Goal: Information Seeking & Learning: Find contact information

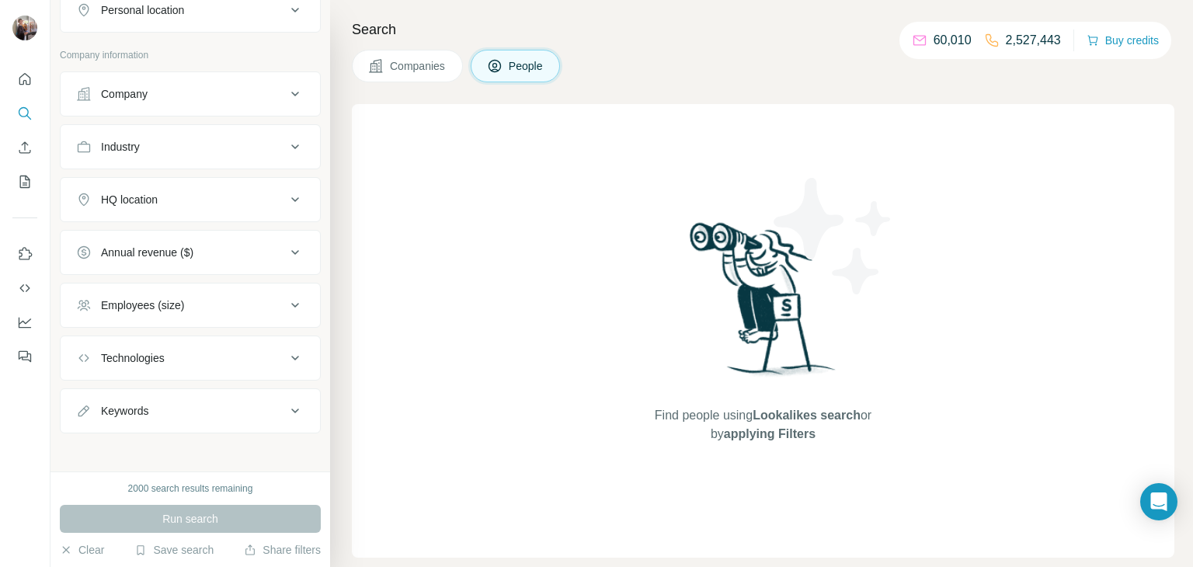
scroll to position [288, 0]
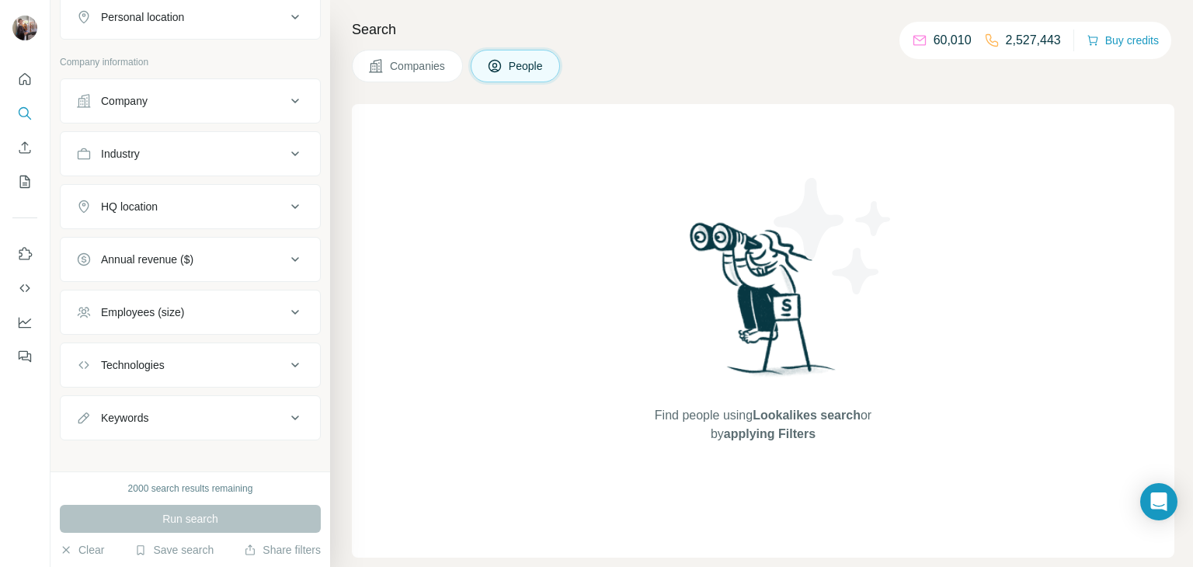
click at [199, 106] on div "Company" at bounding box center [181, 101] width 210 height 16
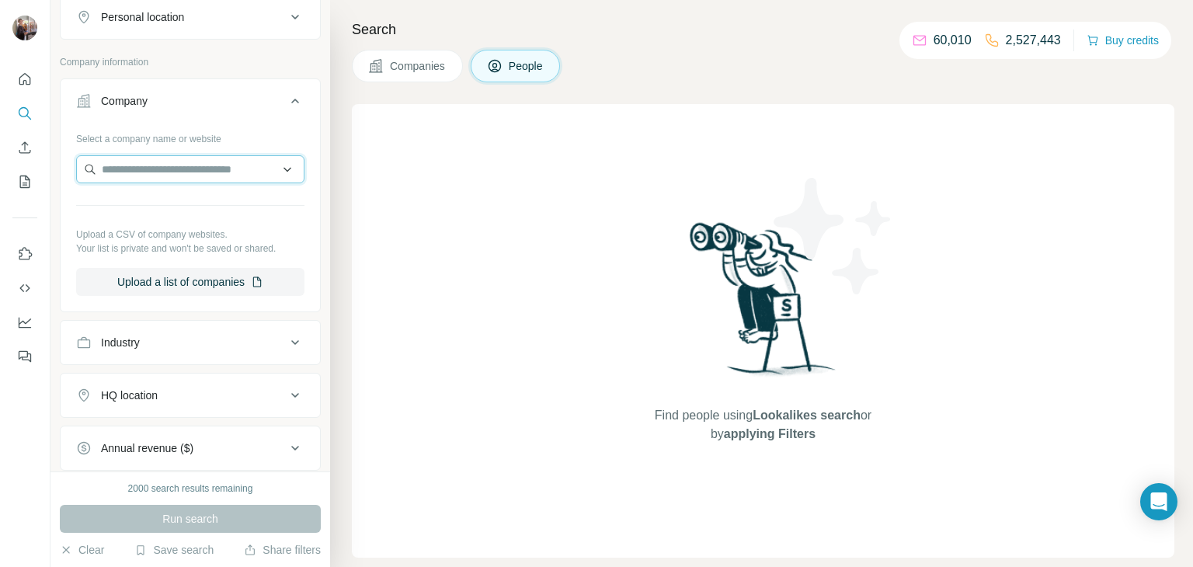
click at [163, 162] on input "text" at bounding box center [190, 169] width 228 height 28
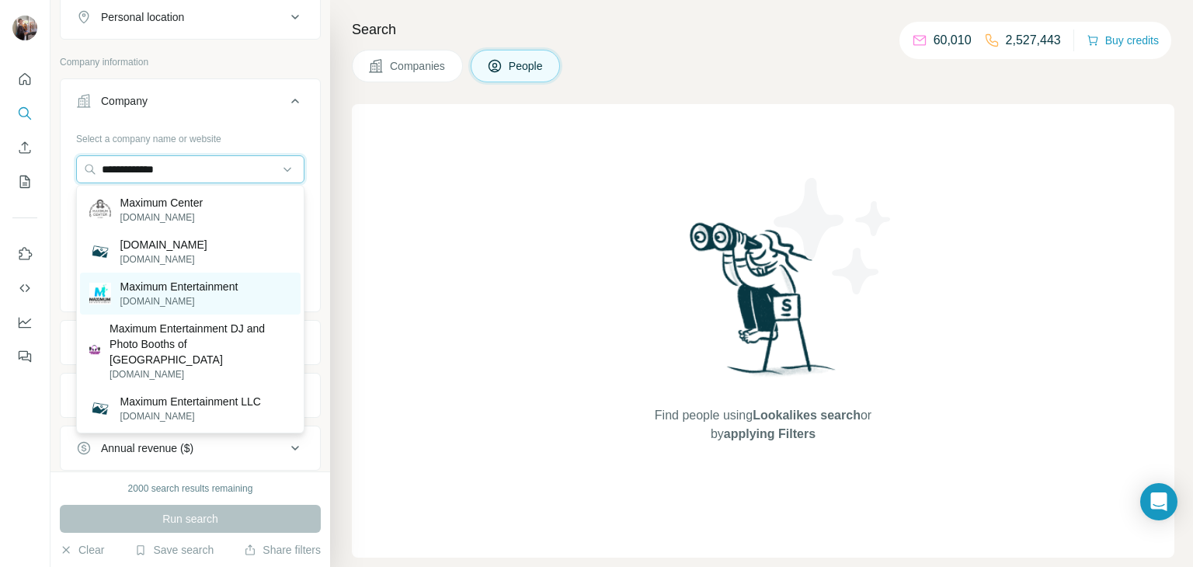
type input "**********"
click at [200, 284] on p "Maximum Entertainment" at bounding box center [179, 287] width 118 height 16
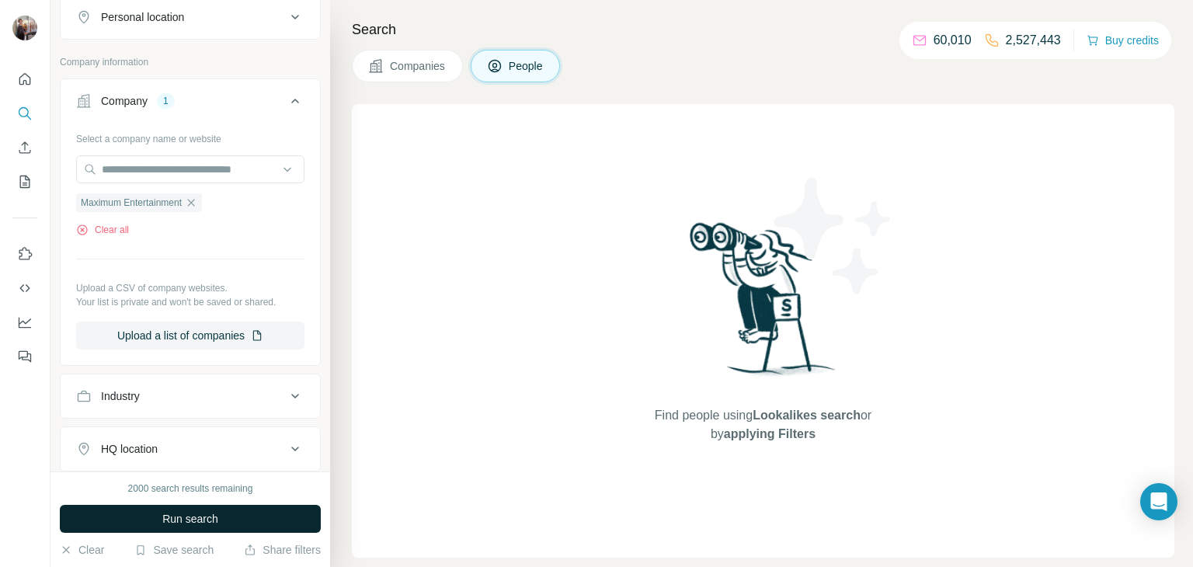
click at [166, 514] on span "Run search" at bounding box center [190, 519] width 56 height 16
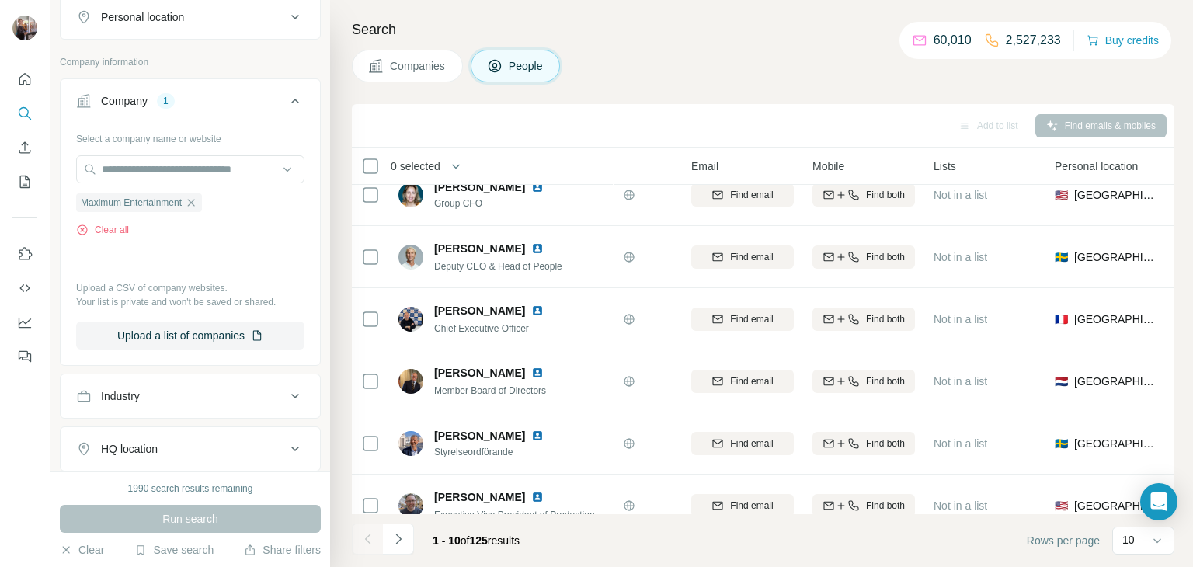
scroll to position [22, 104]
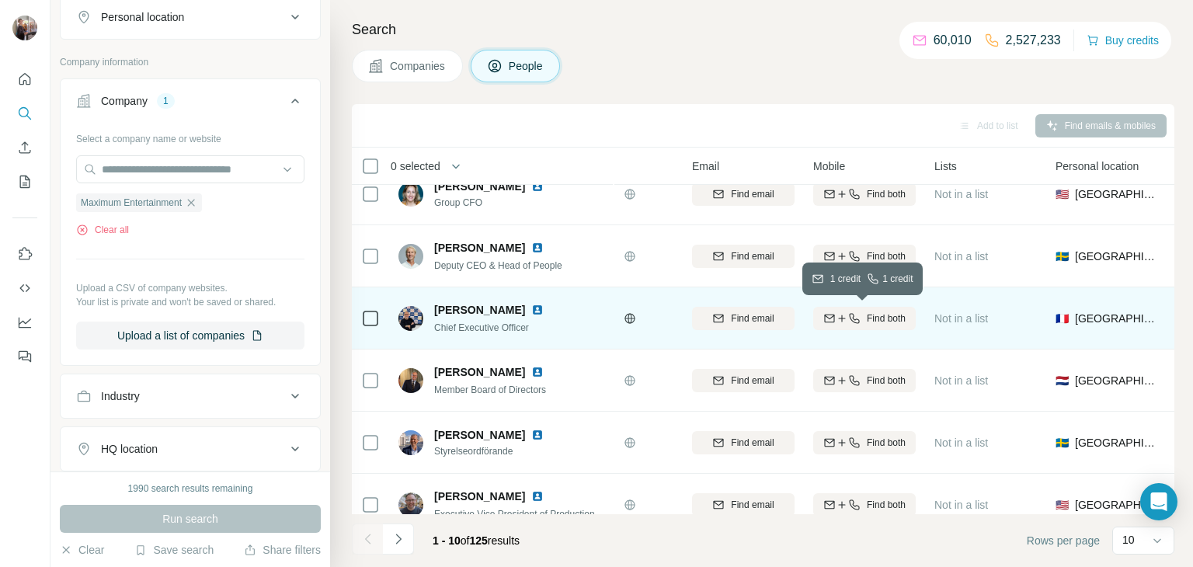
click at [882, 315] on span "Find both" at bounding box center [886, 318] width 39 height 14
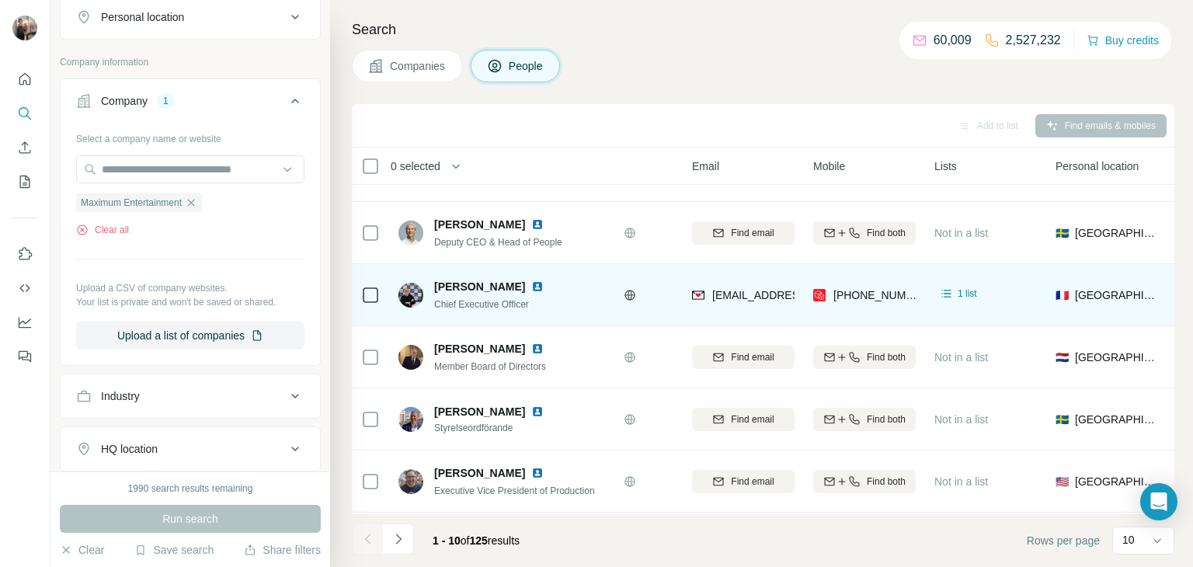
scroll to position [58, 104]
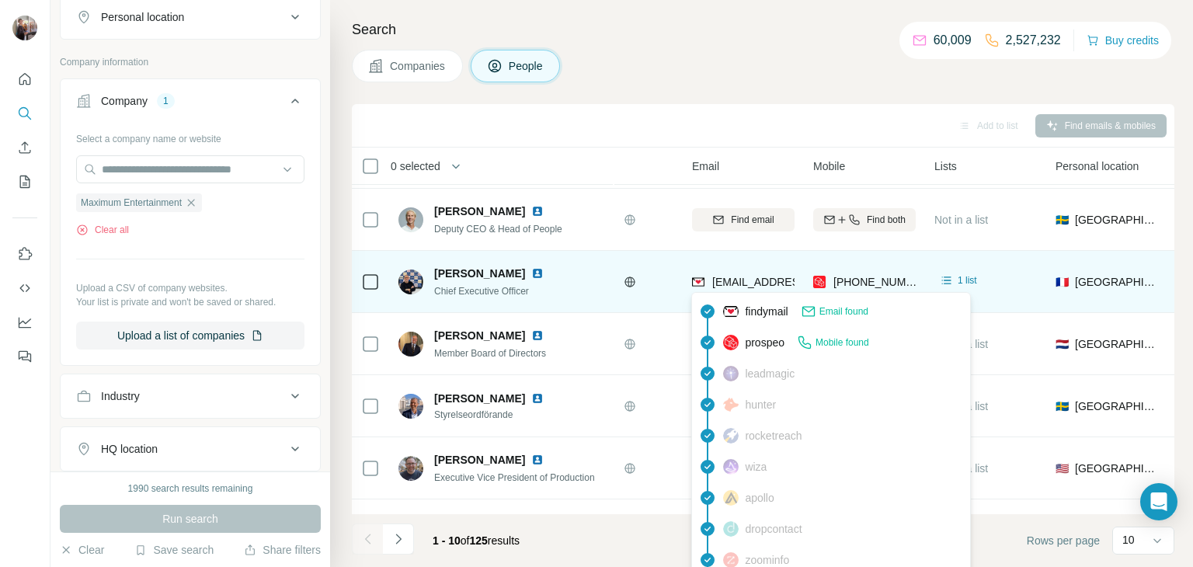
click at [710, 280] on div "[EMAIL_ADDRESS][DOMAIN_NAME]" at bounding box center [788, 282] width 192 height 16
click at [686, 284] on td "[EMAIL_ADDRESS][DOMAIN_NAME]" at bounding box center [743, 282] width 121 height 62
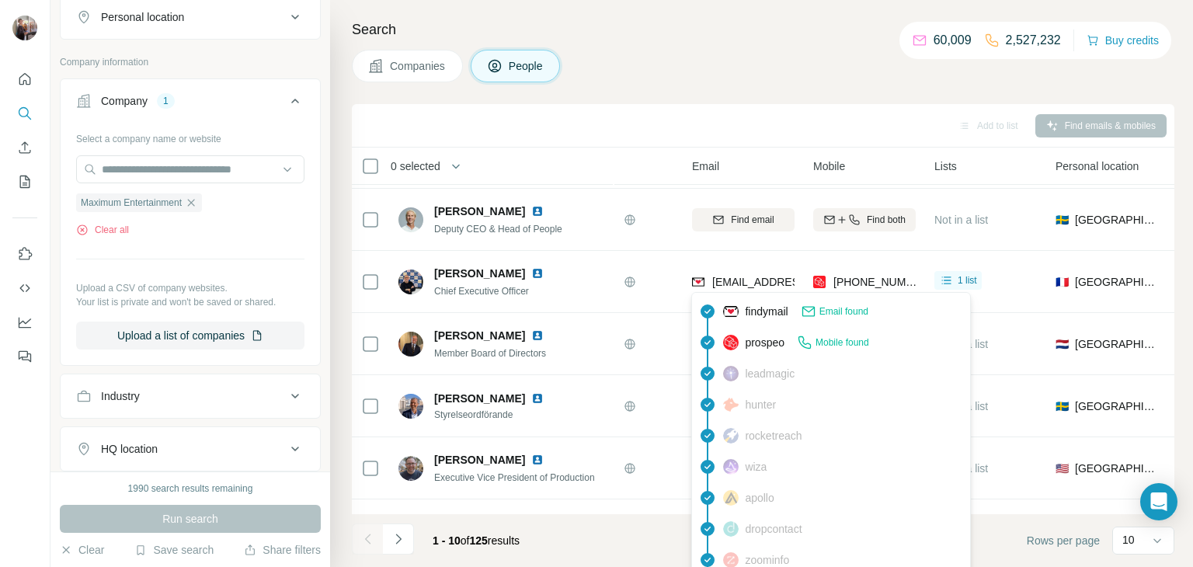
click at [821, 313] on div "Email found" at bounding box center [835, 312] width 68 height 16
click at [756, 311] on span "findymail" at bounding box center [766, 312] width 43 height 16
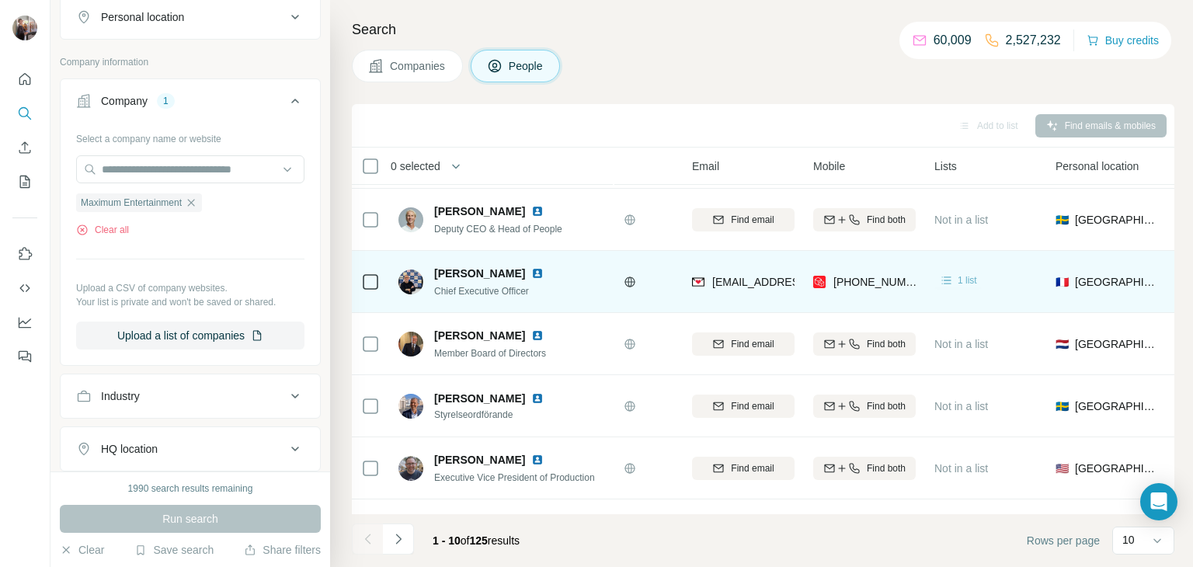
click at [951, 279] on span "1 list" at bounding box center [966, 280] width 19 height 14
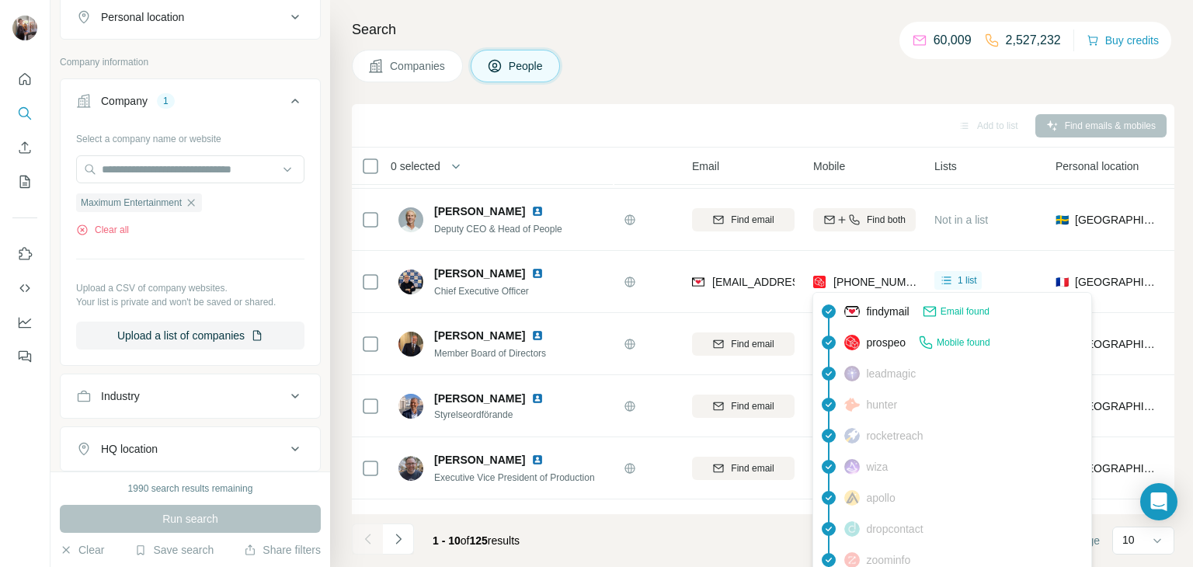
click at [874, 278] on span "[PHONE_NUMBER]" at bounding box center [882, 282] width 98 height 12
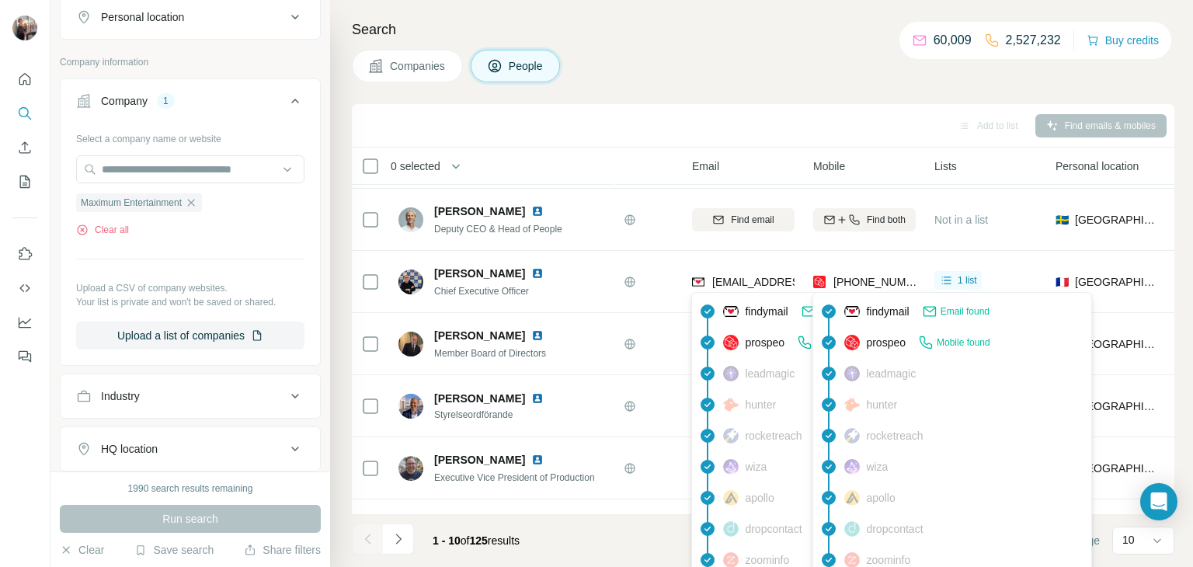
click at [712, 279] on span "[EMAIL_ADDRESS][DOMAIN_NAME]" at bounding box center [804, 282] width 184 height 12
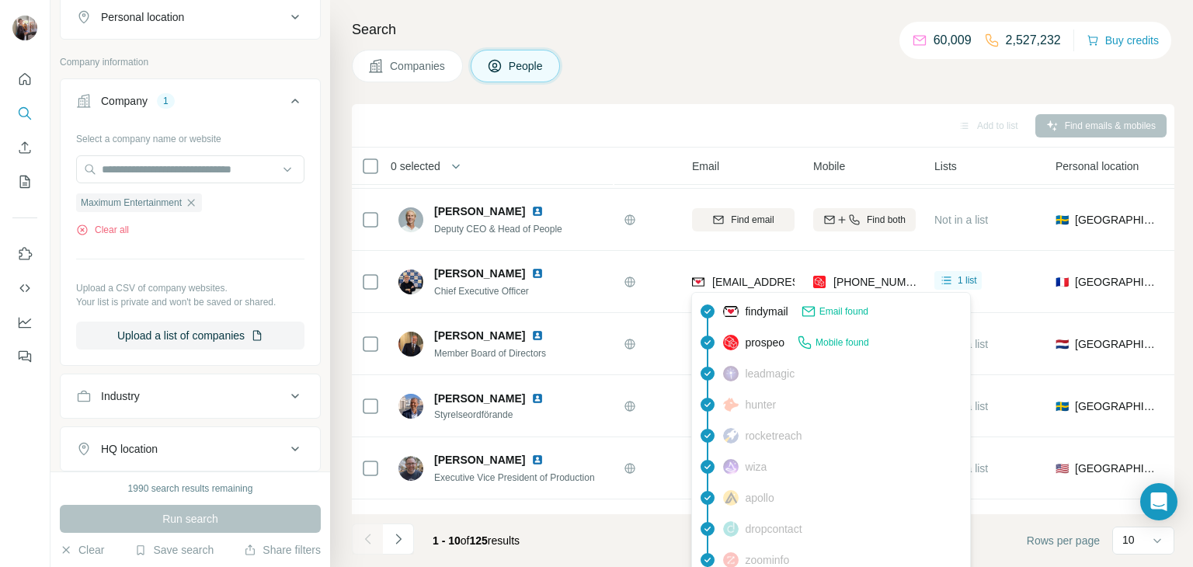
click at [698, 281] on img at bounding box center [698, 282] width 12 height 16
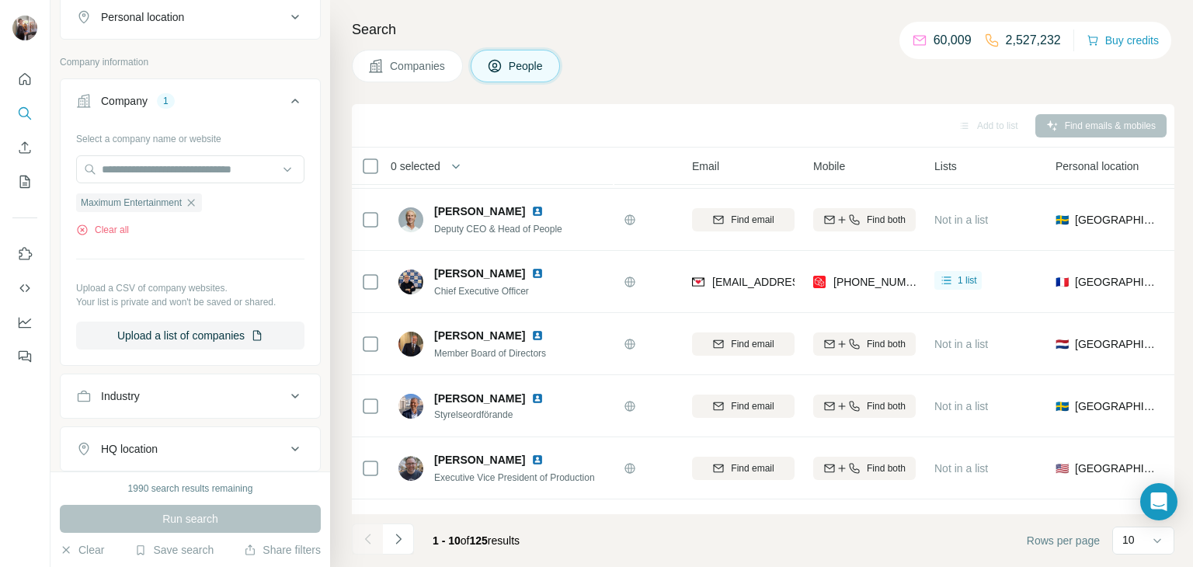
click at [728, 269] on div "[EMAIL_ADDRESS][DOMAIN_NAME]" at bounding box center [743, 281] width 102 height 43
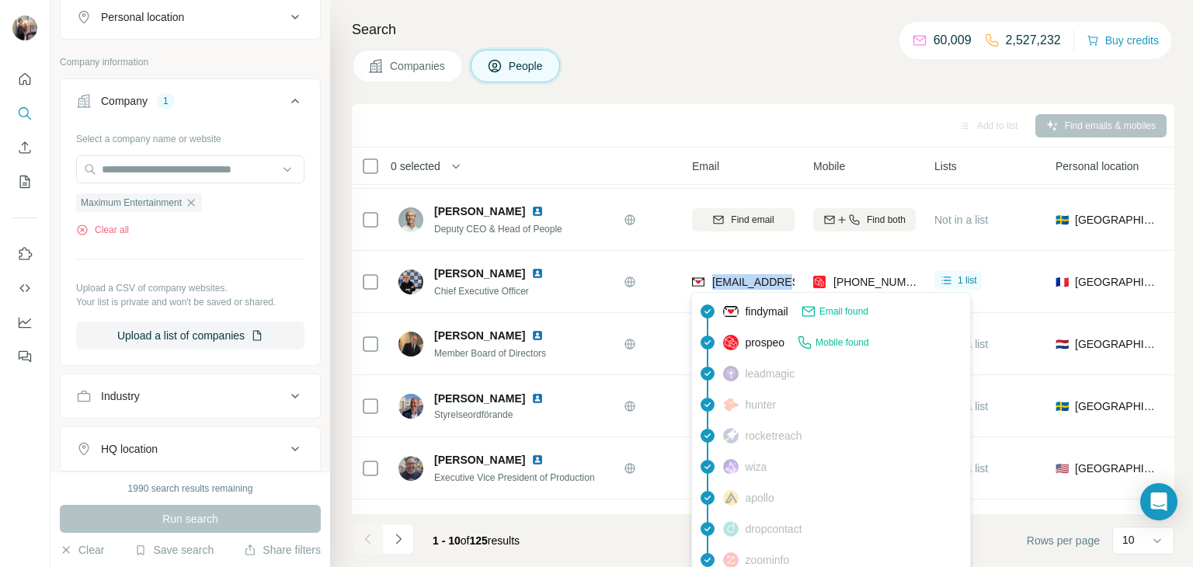
drag, startPoint x: 710, startPoint y: 282, endPoint x: 793, endPoint y: 283, distance: 83.1
click at [793, 283] on div "[EMAIL_ADDRESS][DOMAIN_NAME]" at bounding box center [788, 282] width 192 height 16
copy span "pcohen@maxim"
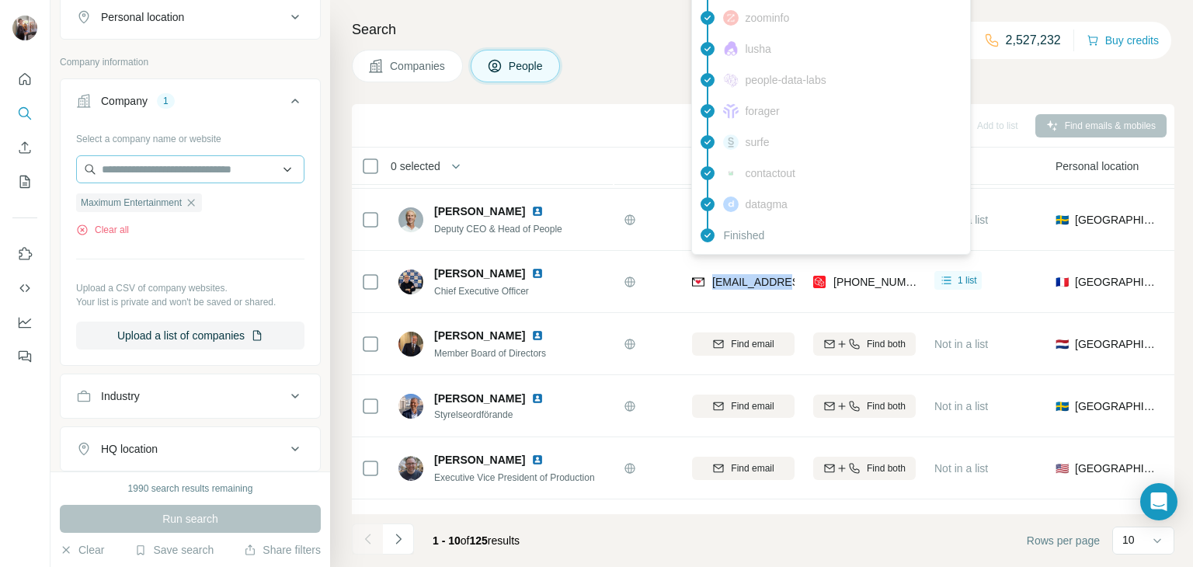
scroll to position [0, 0]
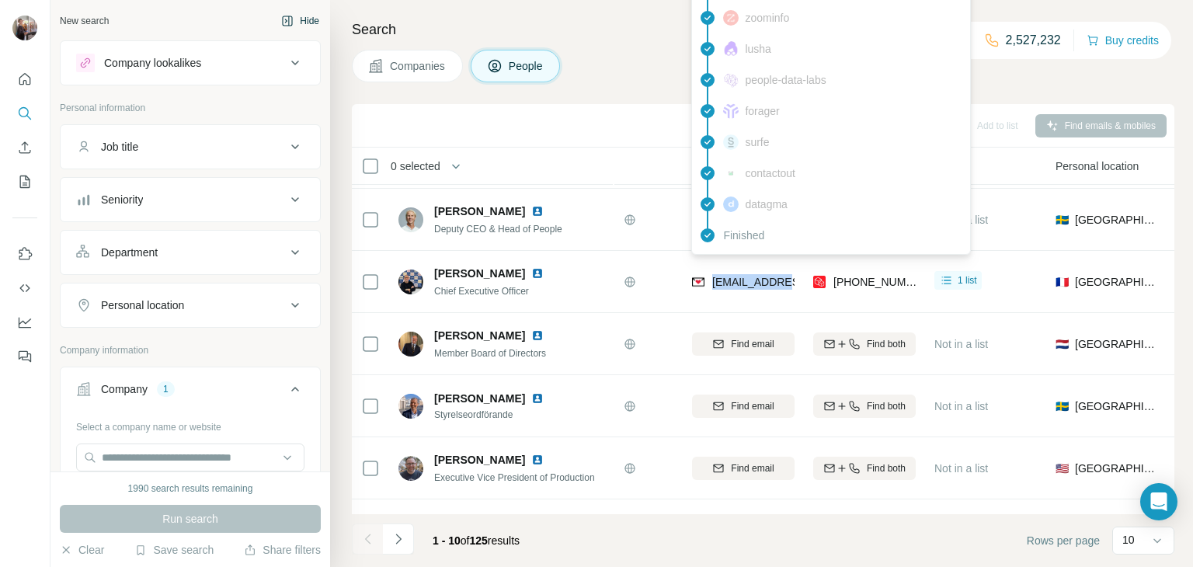
click at [292, 26] on button "Hide" at bounding box center [300, 20] width 60 height 23
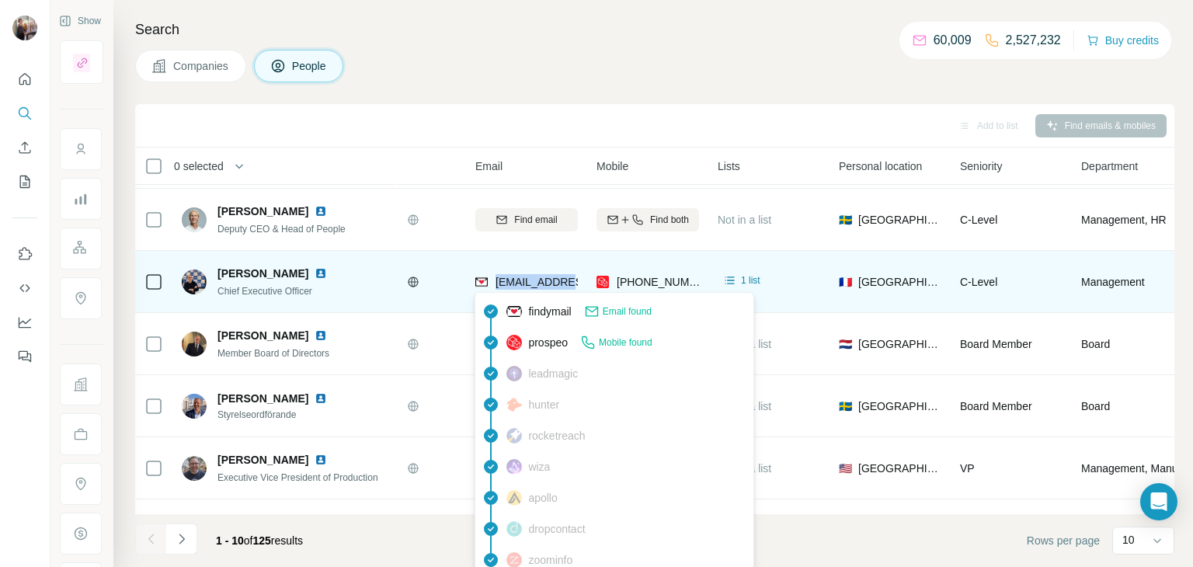
click at [553, 288] on span "[EMAIL_ADDRESS][DOMAIN_NAME]" at bounding box center [581, 282] width 172 height 16
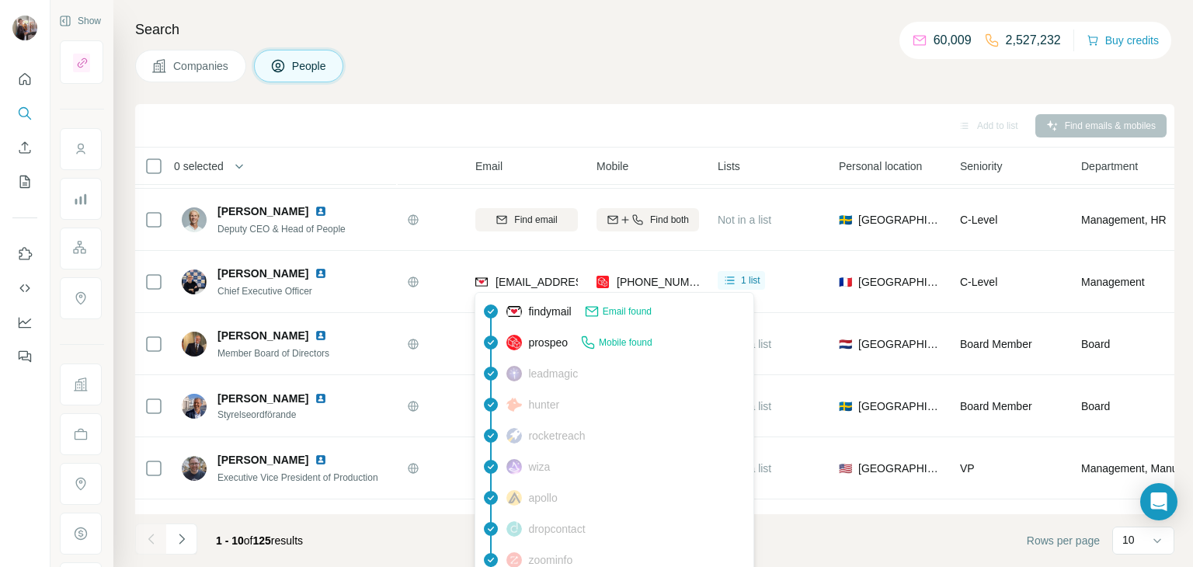
click at [561, 318] on span "findymail" at bounding box center [549, 312] width 43 height 16
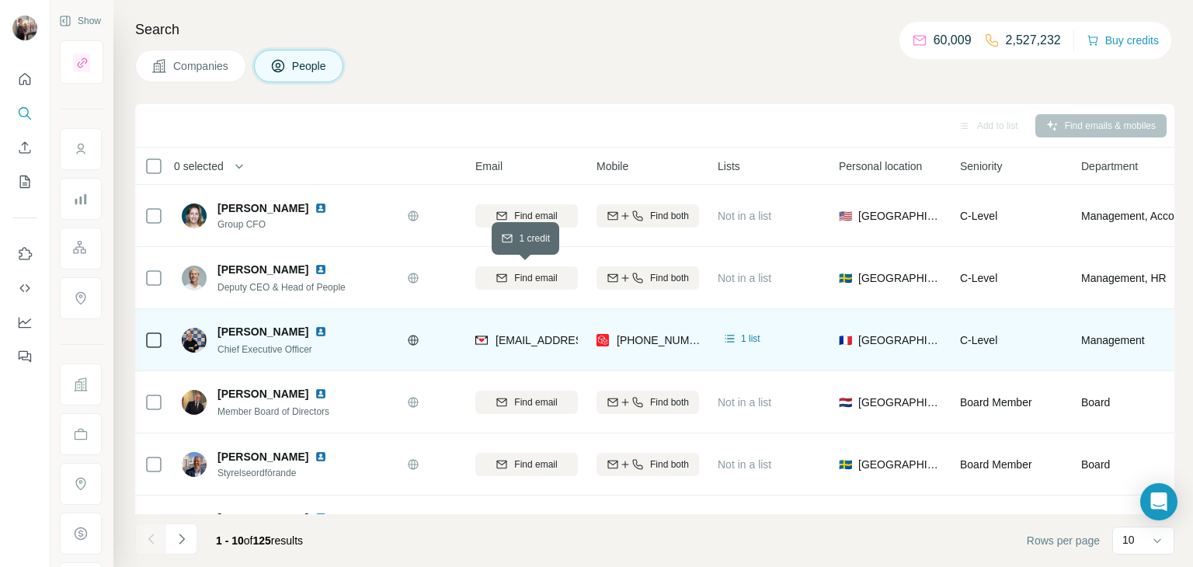
scroll to position [0, 104]
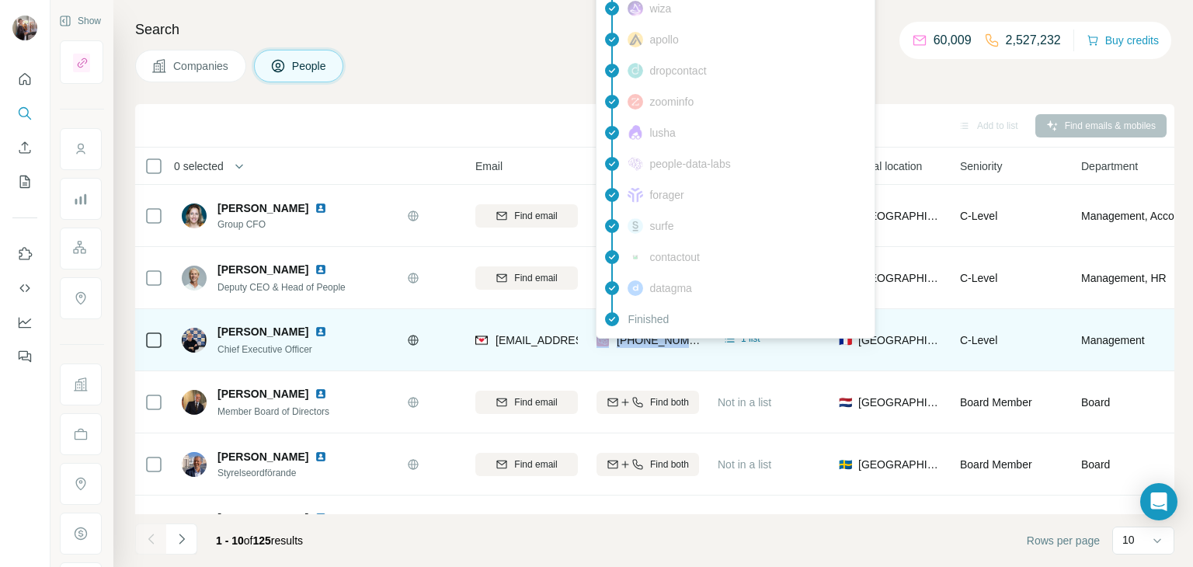
drag, startPoint x: 697, startPoint y: 341, endPoint x: 610, endPoint y: 341, distance: 87.0
click at [610, 341] on div "[PHONE_NUMBER]" at bounding box center [647, 339] width 102 height 43
copy div "[PHONE_NUMBER]"
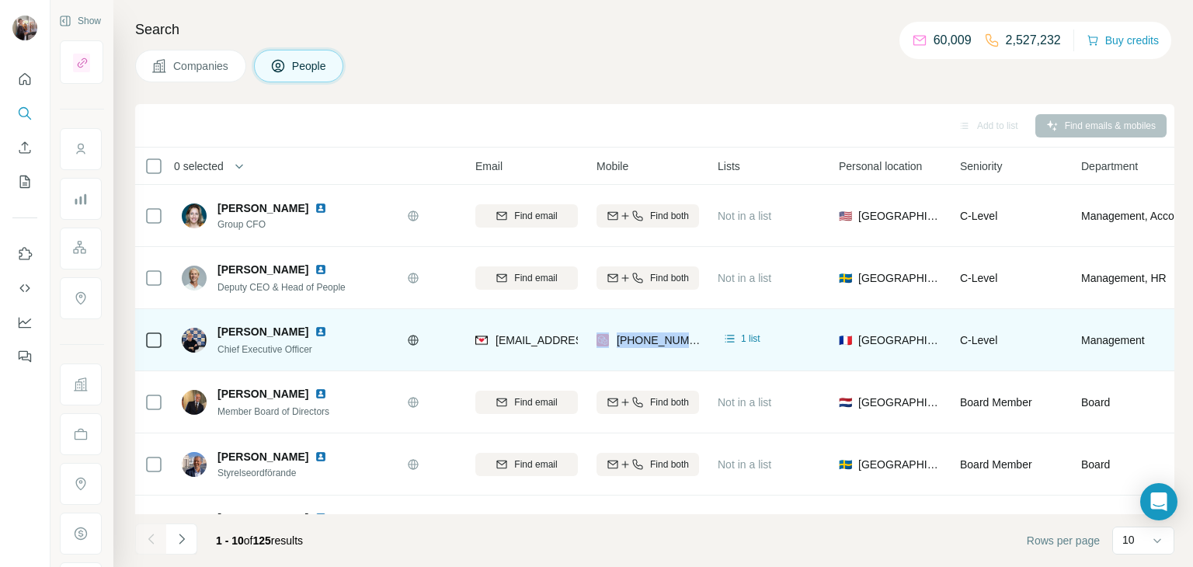
drag, startPoint x: 210, startPoint y: 329, endPoint x: 297, endPoint y: 334, distance: 87.1
click at [297, 334] on div "[PERSON_NAME] Chief Executive Officer" at bounding box center [264, 340] width 164 height 33
copy div "[PERSON_NAME]"
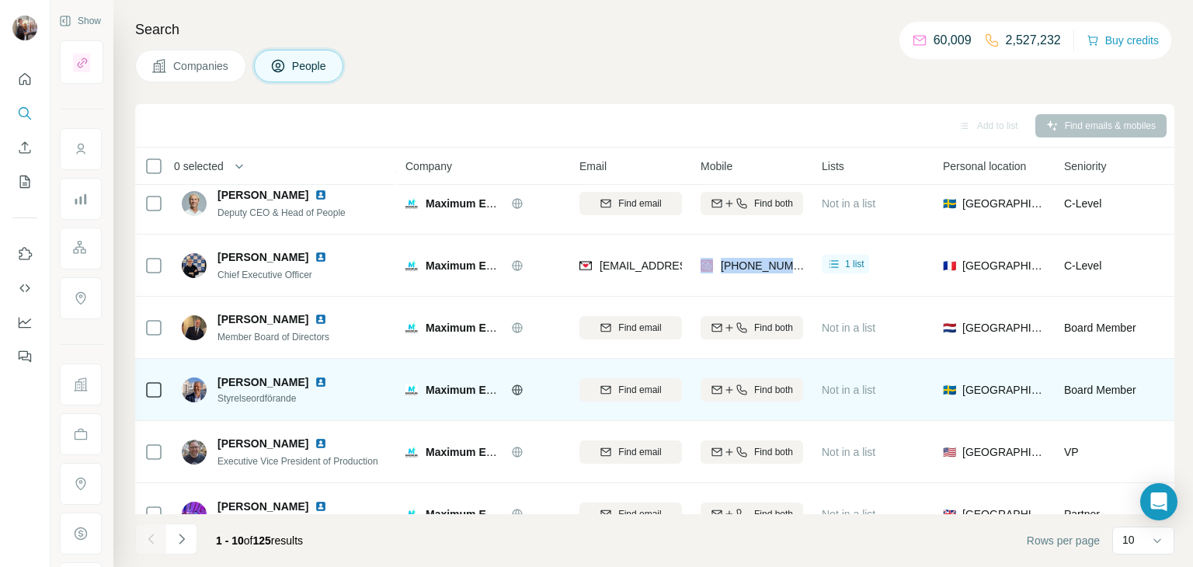
scroll to position [78, 0]
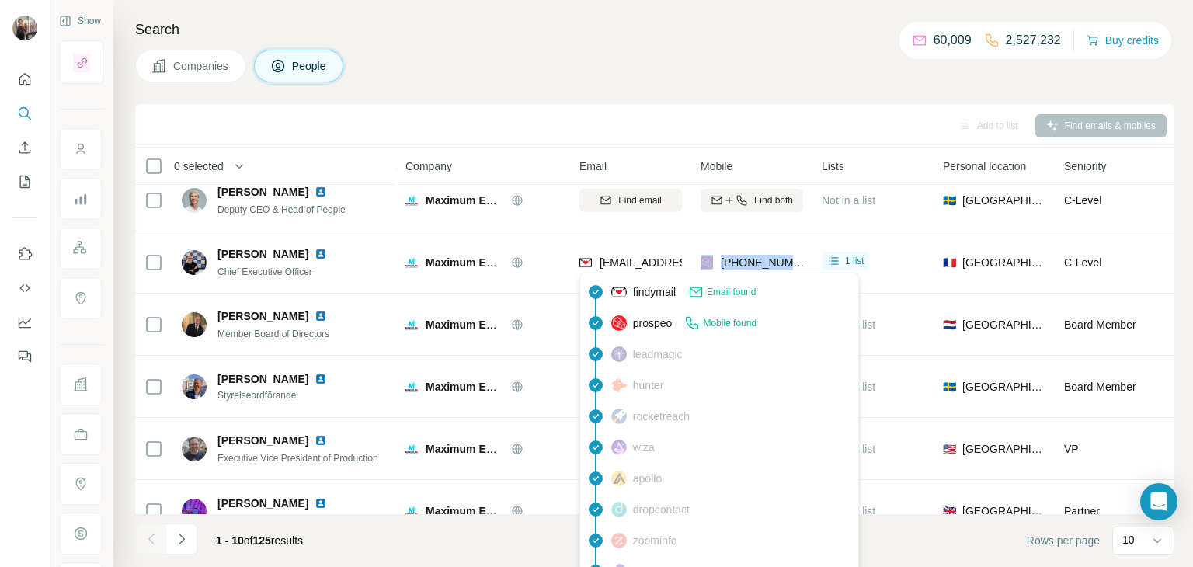
click at [717, 294] on span "Email found" at bounding box center [731, 292] width 49 height 14
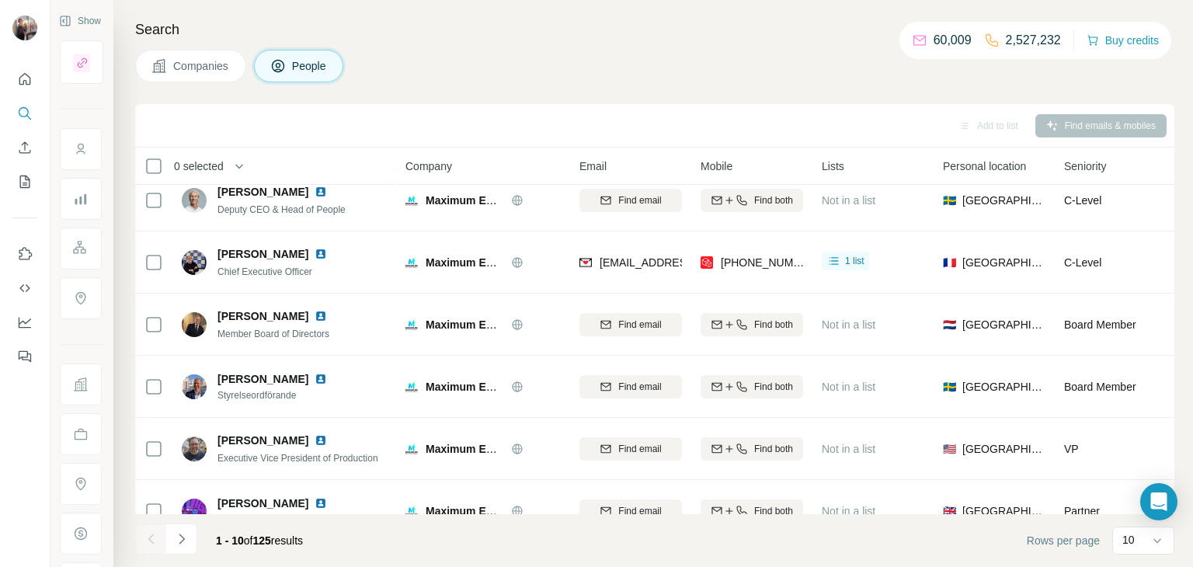
scroll to position [15, 0]
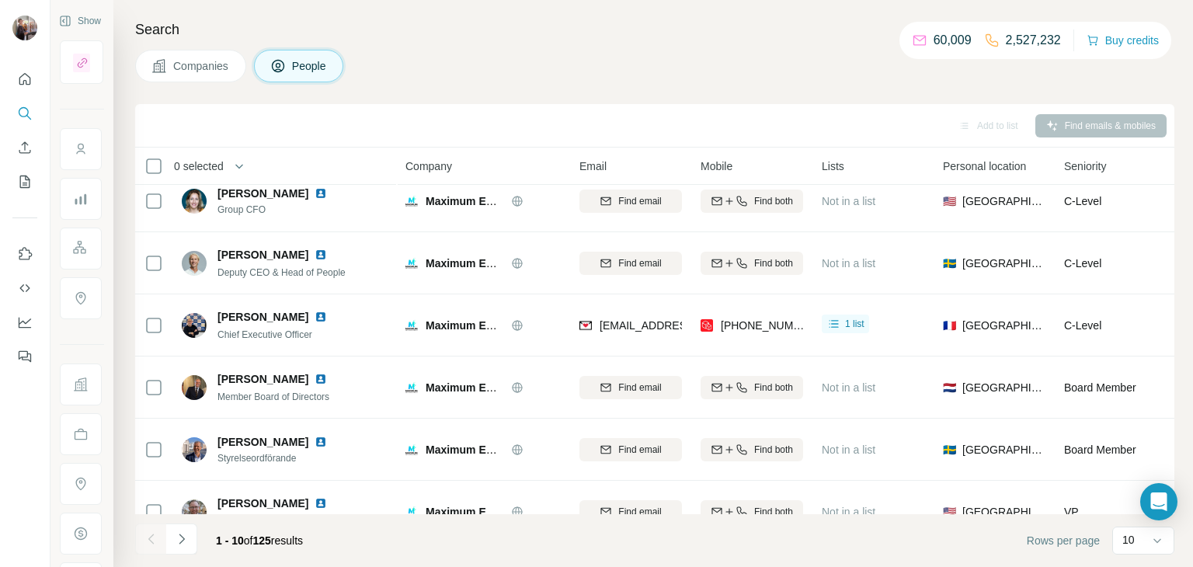
drag, startPoint x: 684, startPoint y: 141, endPoint x: 743, endPoint y: 146, distance: 59.2
click at [743, 146] on div "Add to list Find emails & mobiles 0 selected People Company Email Mobile Lists …" at bounding box center [654, 335] width 1039 height 463
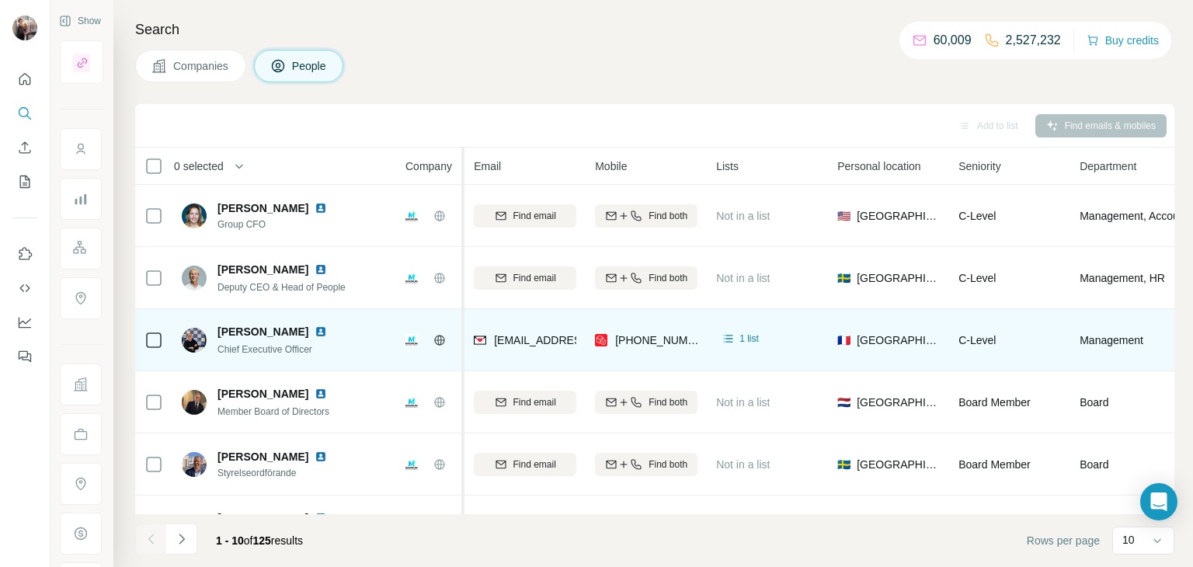
drag, startPoint x: 566, startPoint y: 338, endPoint x: 464, endPoint y: 345, distance: 102.0
click at [464, 345] on table "0 selected People Company Email Mobile Lists Personal location Seniority Depart…" at bounding box center [750, 477] width 1230 height 658
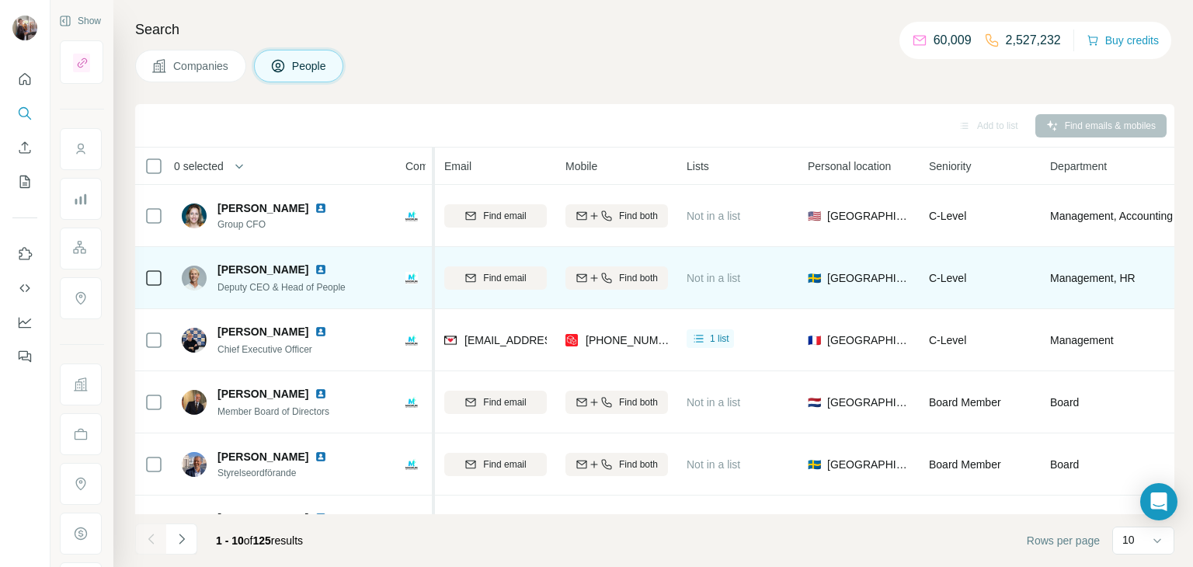
drag, startPoint x: 463, startPoint y: 283, endPoint x: 415, endPoint y: 288, distance: 47.6
click at [415, 288] on table "0 selected People Company Email Mobile Lists Personal location Seniority Depart…" at bounding box center [735, 477] width 1200 height 658
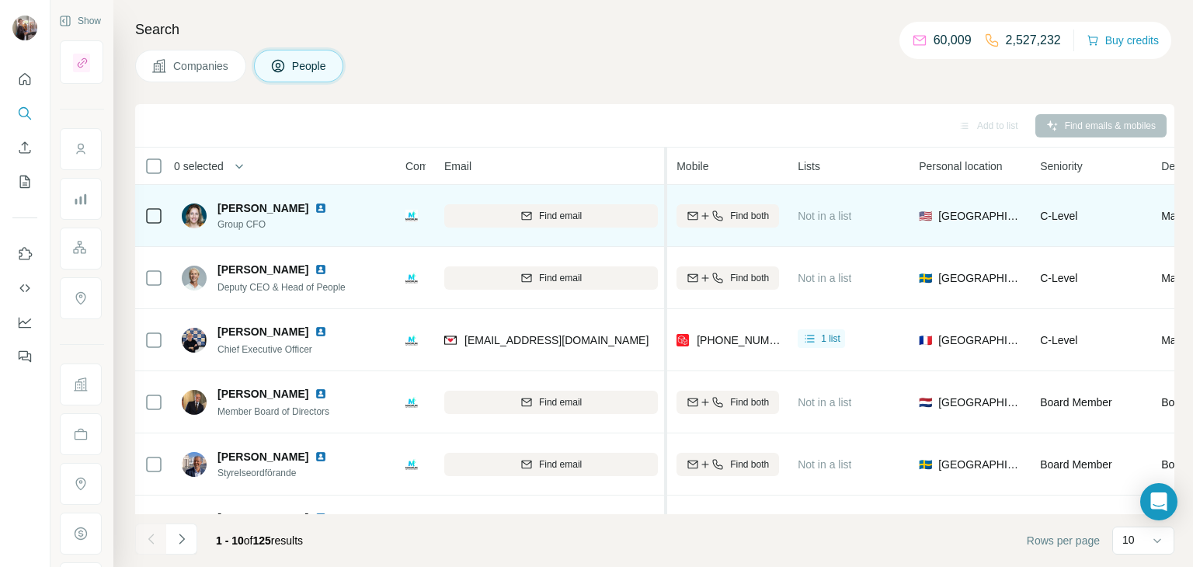
drag, startPoint x: 554, startPoint y: 210, endPoint x: 682, endPoint y: 216, distance: 127.5
click at [682, 216] on table "0 selected People Company Email Mobile Lists Personal location Seniority Depart…" at bounding box center [790, 477] width 1311 height 658
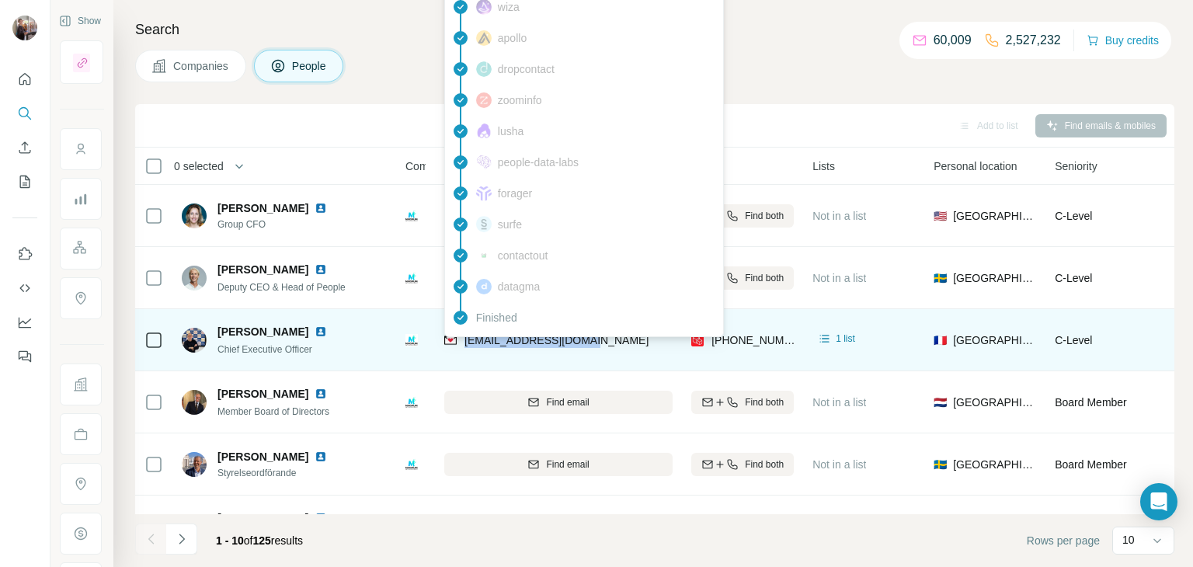
drag, startPoint x: 626, startPoint y: 336, endPoint x: 463, endPoint y: 347, distance: 163.4
click at [463, 347] on div "[EMAIL_ADDRESS][DOMAIN_NAME]" at bounding box center [558, 339] width 228 height 43
copy span "[EMAIL_ADDRESS][DOMAIN_NAME]"
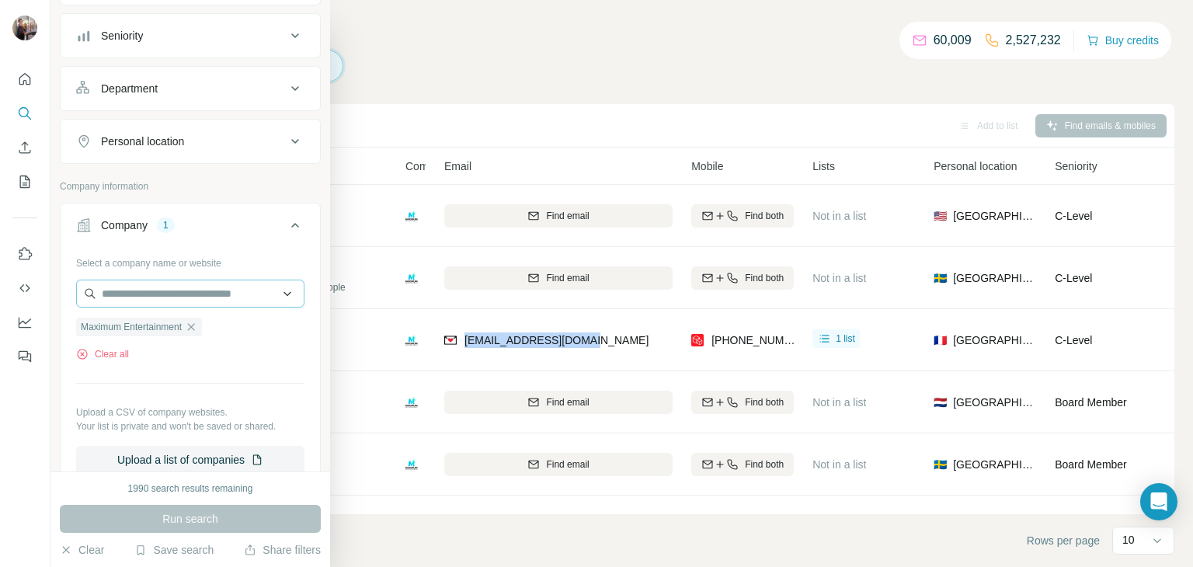
scroll to position [163, 0]
click at [195, 326] on icon "button" at bounding box center [191, 327] width 7 height 7
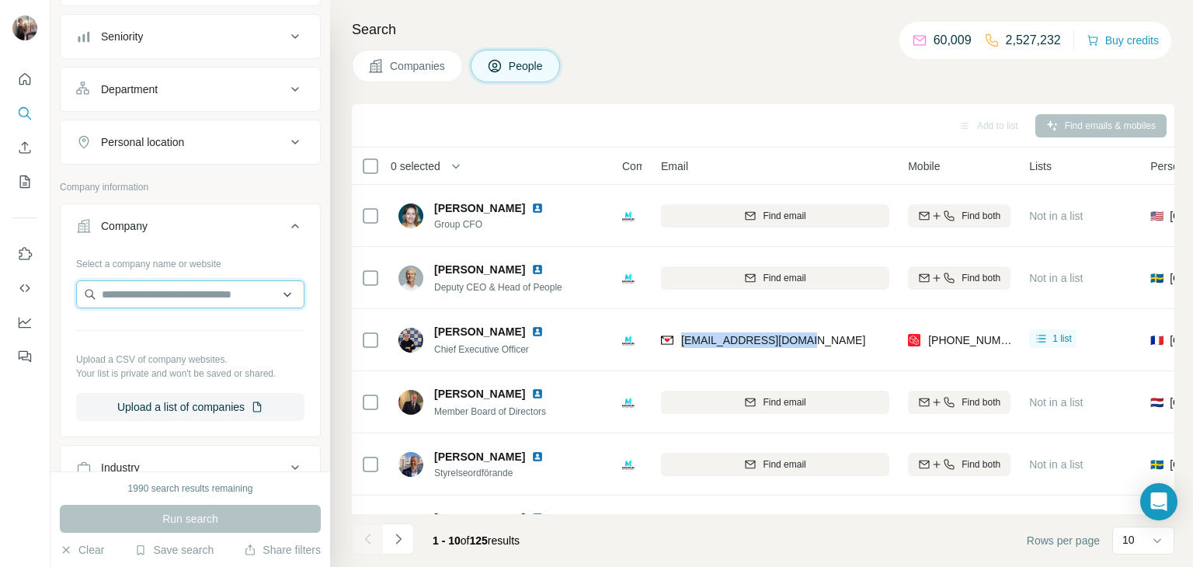
click at [132, 288] on input "text" at bounding box center [190, 294] width 228 height 28
paste input "**********"
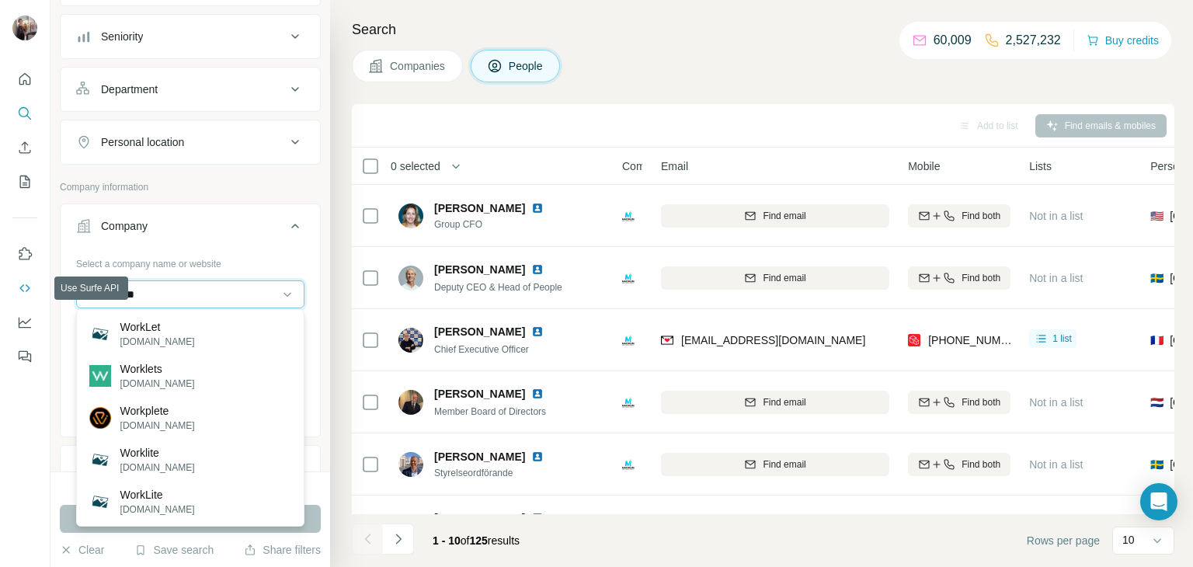
drag, startPoint x: 184, startPoint y: 294, endPoint x: 33, endPoint y: 298, distance: 151.5
click at [33, 298] on div "New search Hide Company lookalikes Personal information Job title Seniority Dep…" at bounding box center [596, 283] width 1193 height 567
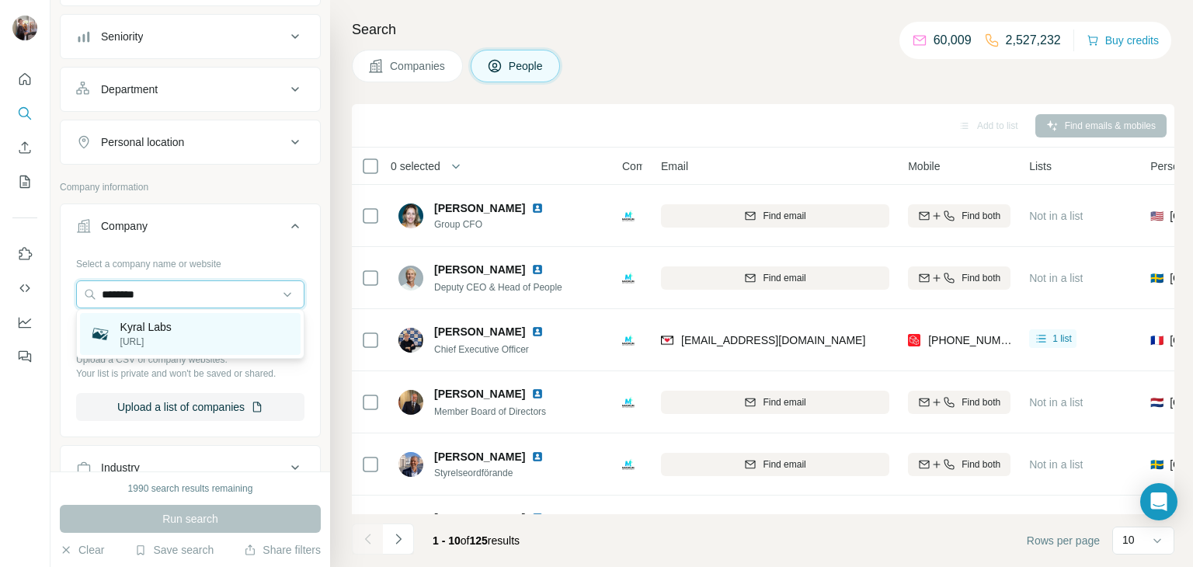
type input "********"
click at [224, 333] on div "Kyral Labs [URL]" at bounding box center [190, 334] width 221 height 42
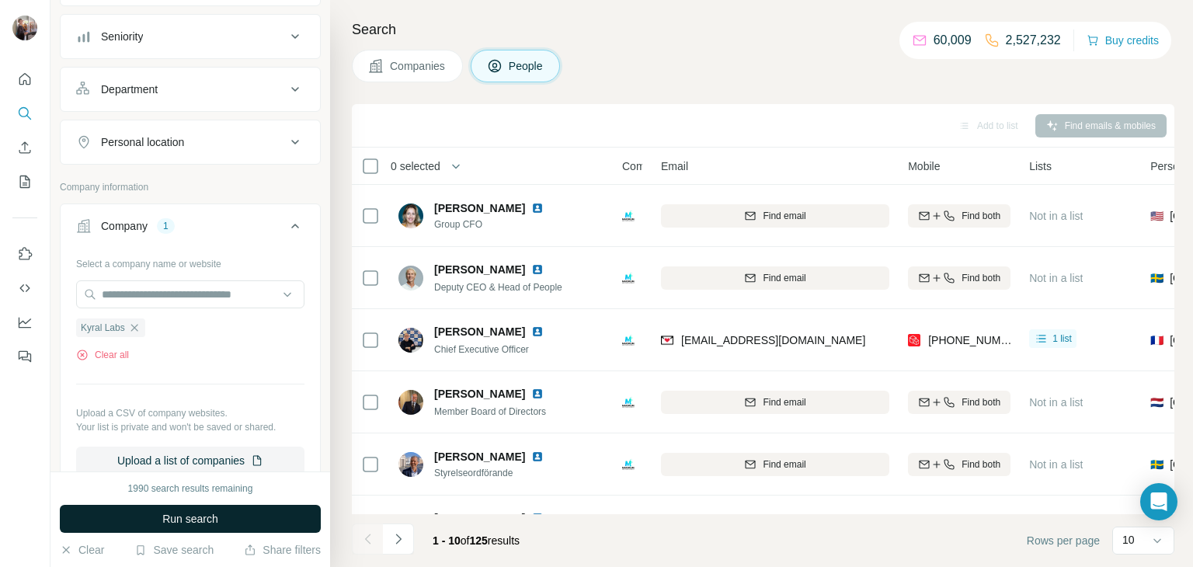
click at [186, 522] on span "Run search" at bounding box center [190, 519] width 56 height 16
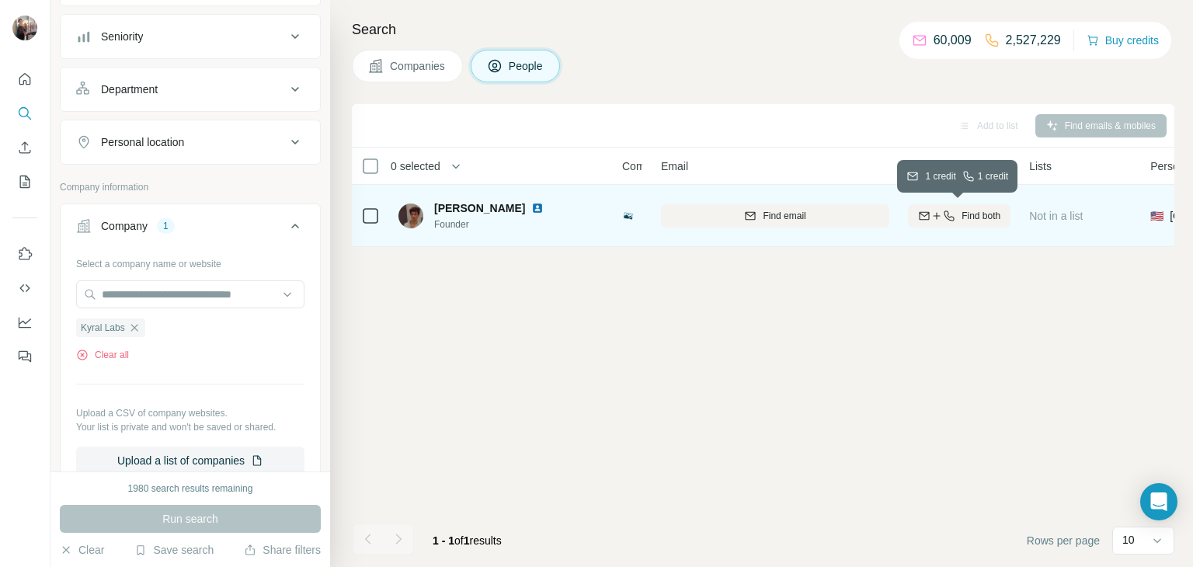
click at [951, 216] on span "Find both" at bounding box center [980, 216] width 39 height 14
click at [835, 307] on div "Add to list Find emails & mobiles 0 selected People Company Email Mobile Lists …" at bounding box center [763, 335] width 822 height 463
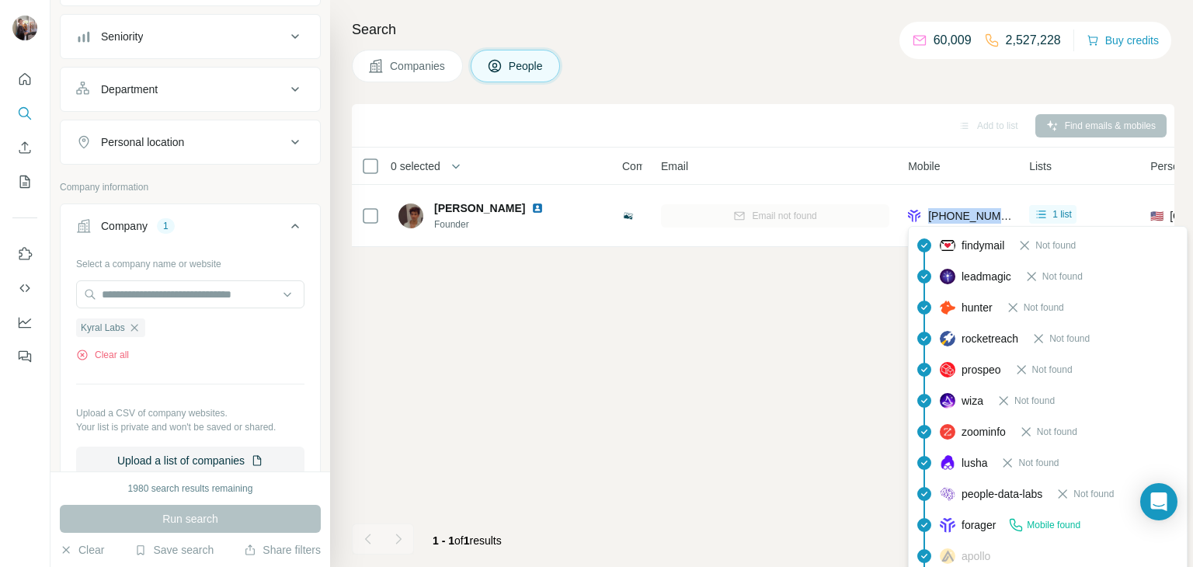
drag, startPoint x: 1013, startPoint y: 212, endPoint x: 926, endPoint y: 221, distance: 87.4
click at [926, 221] on td "[PHONE_NUMBER]" at bounding box center [958, 216] width 121 height 62
copy span "[PHONE_NUMBER]"
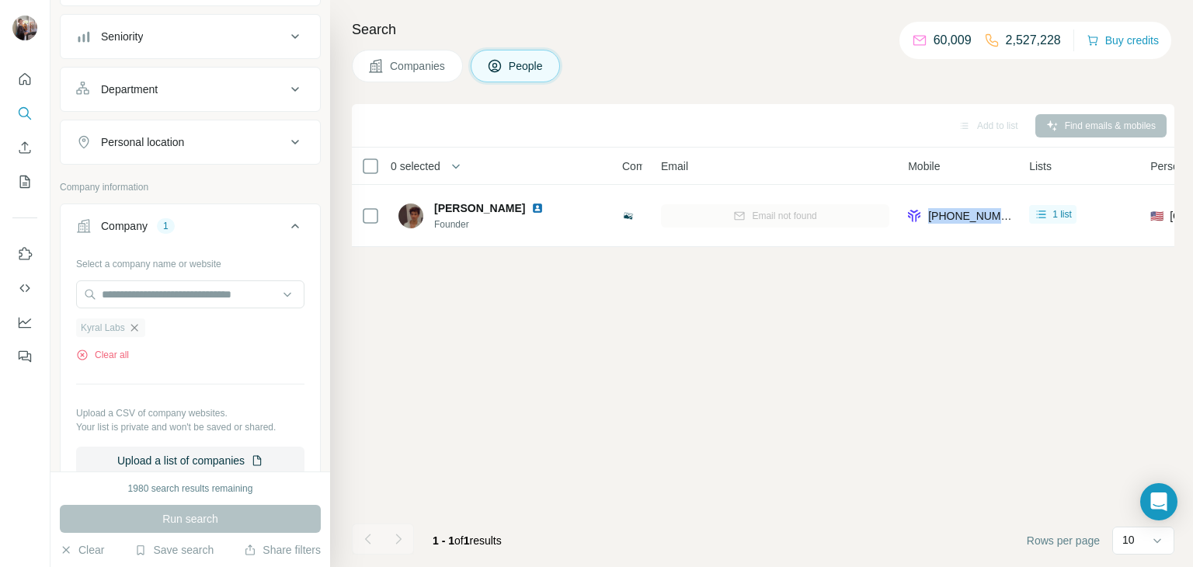
click at [137, 328] on icon "button" at bounding box center [133, 327] width 7 height 7
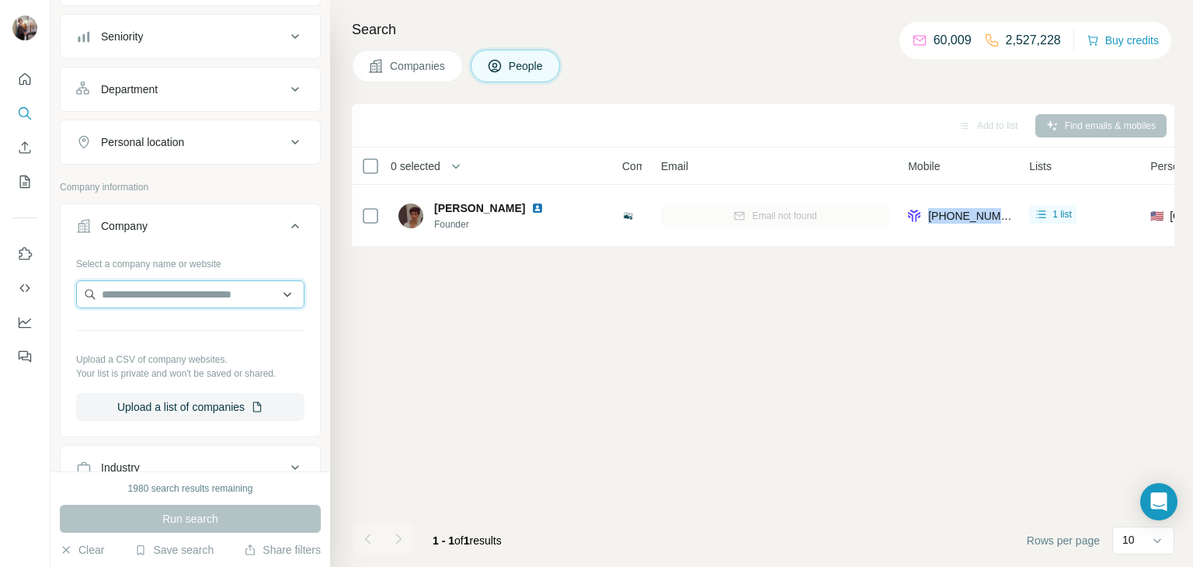
click at [149, 287] on input "text" at bounding box center [190, 294] width 228 height 28
paste input "**********"
type input "*********"
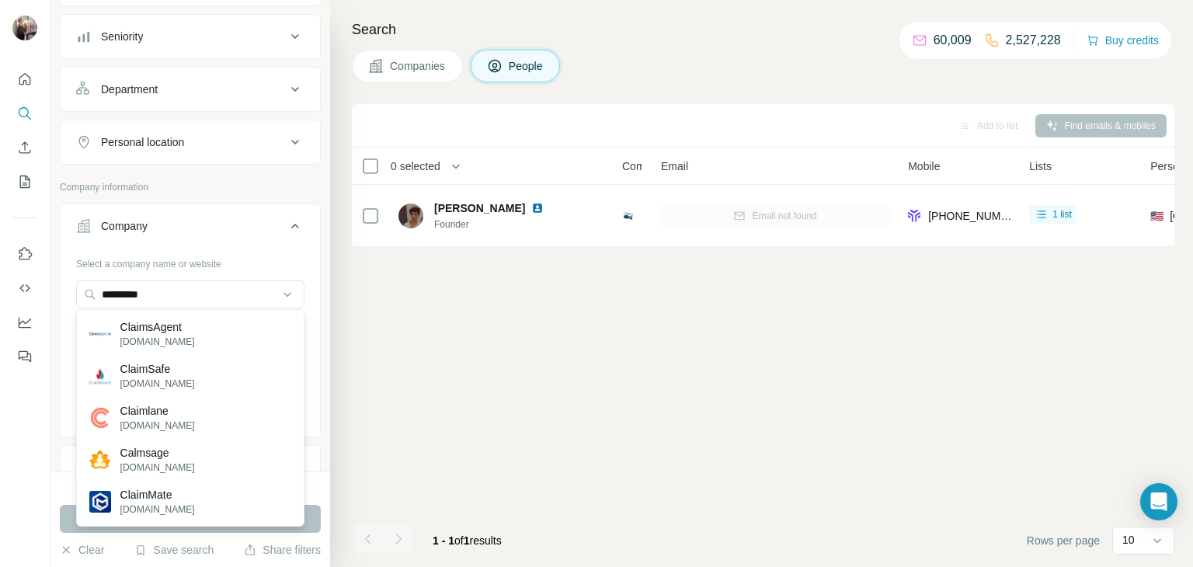
click at [393, 363] on div "Add to list Find emails & mobiles 0 selected People Company Email Mobile Lists …" at bounding box center [763, 335] width 822 height 463
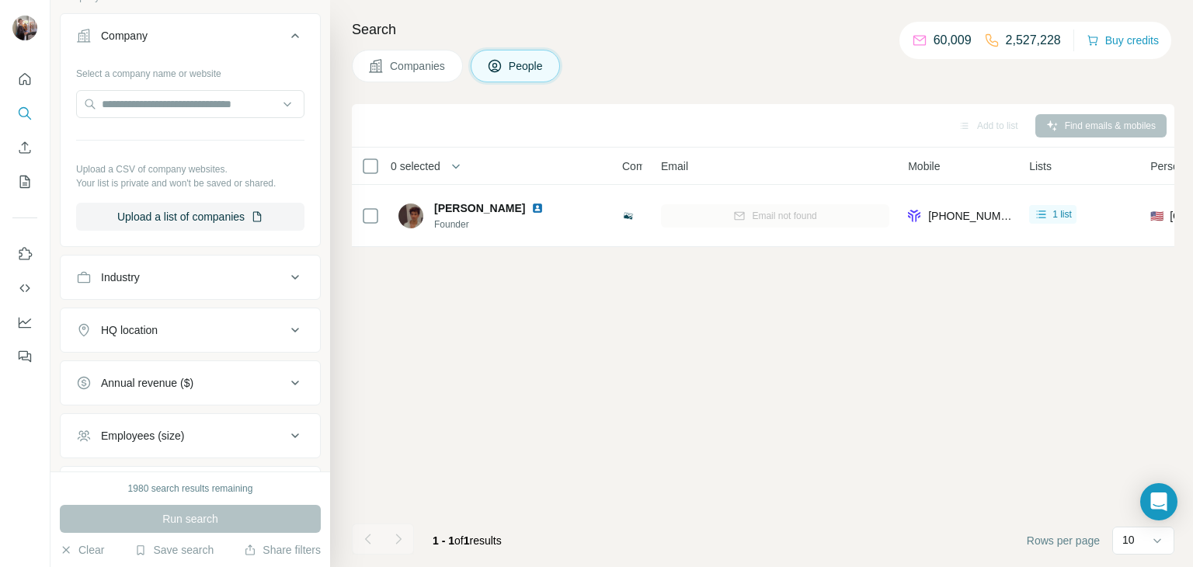
scroll to position [376, 0]
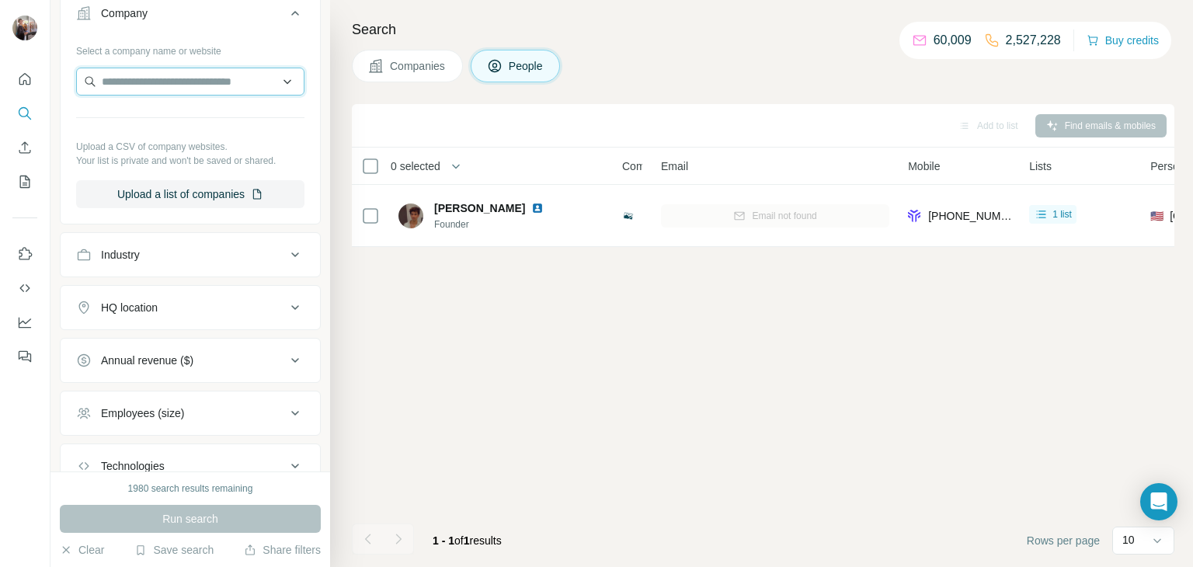
click at [134, 74] on input "text" at bounding box center [190, 82] width 228 height 28
paste input "********"
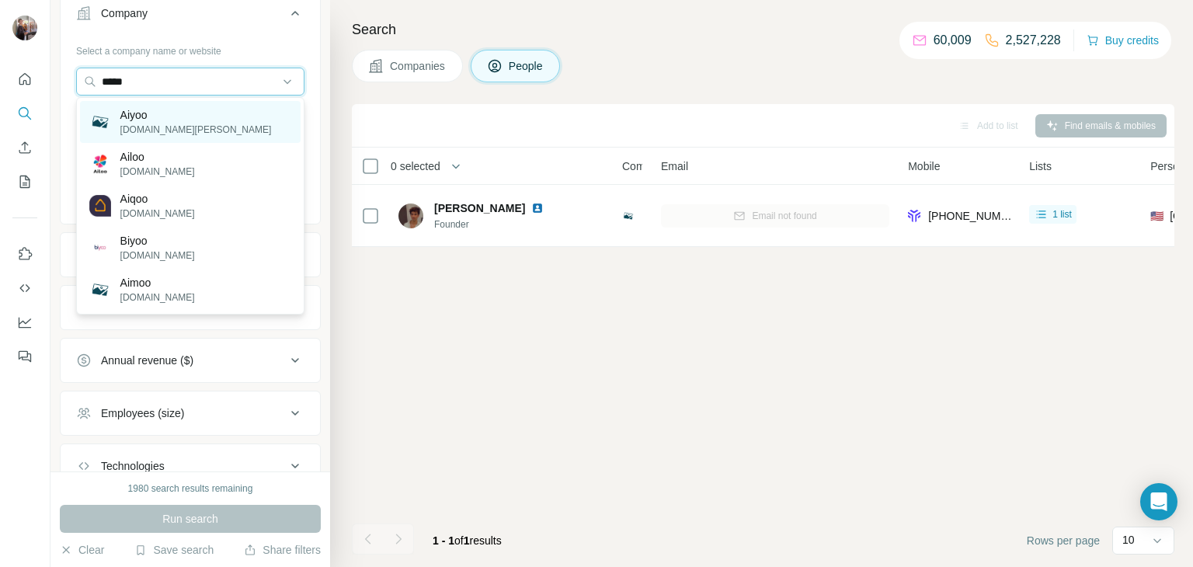
type input "*****"
click at [300, 129] on div "Aiyoo [DOMAIN_NAME][PERSON_NAME]" at bounding box center [190, 122] width 221 height 42
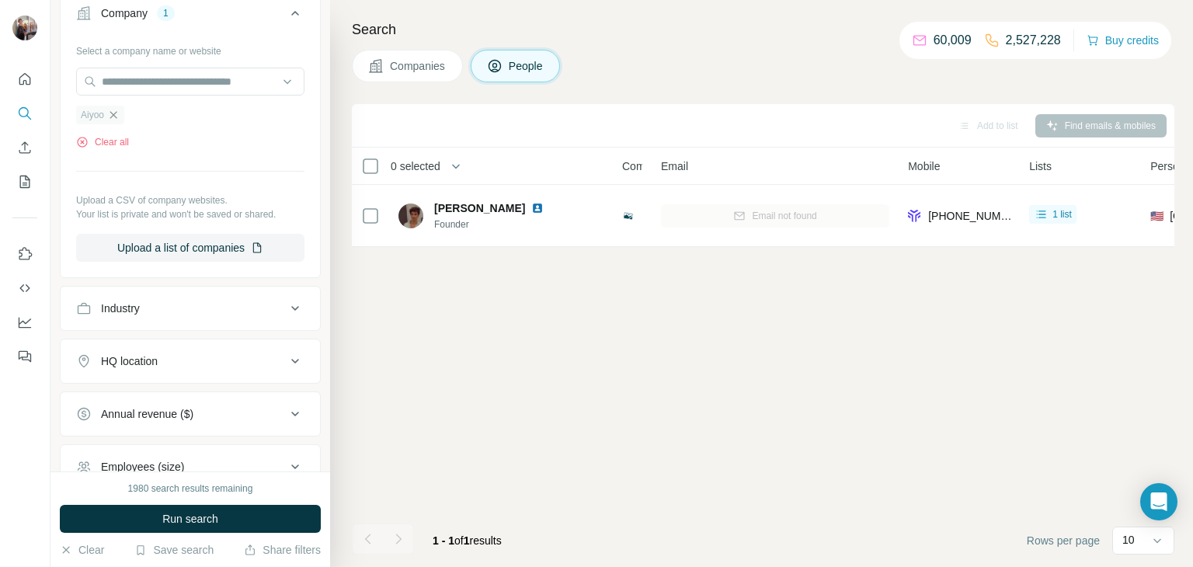
click at [113, 116] on icon "button" at bounding box center [113, 115] width 12 height 12
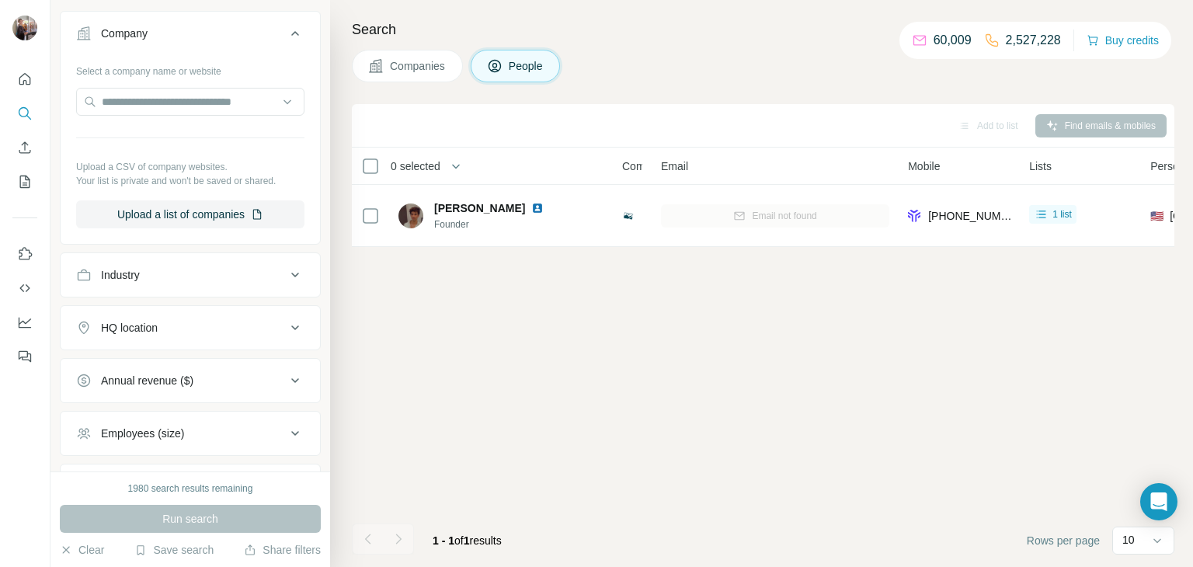
scroll to position [357, 0]
click at [155, 103] on input "text" at bounding box center [190, 100] width 228 height 28
paste input "**********"
click at [141, 93] on input "**********" at bounding box center [190, 100] width 228 height 28
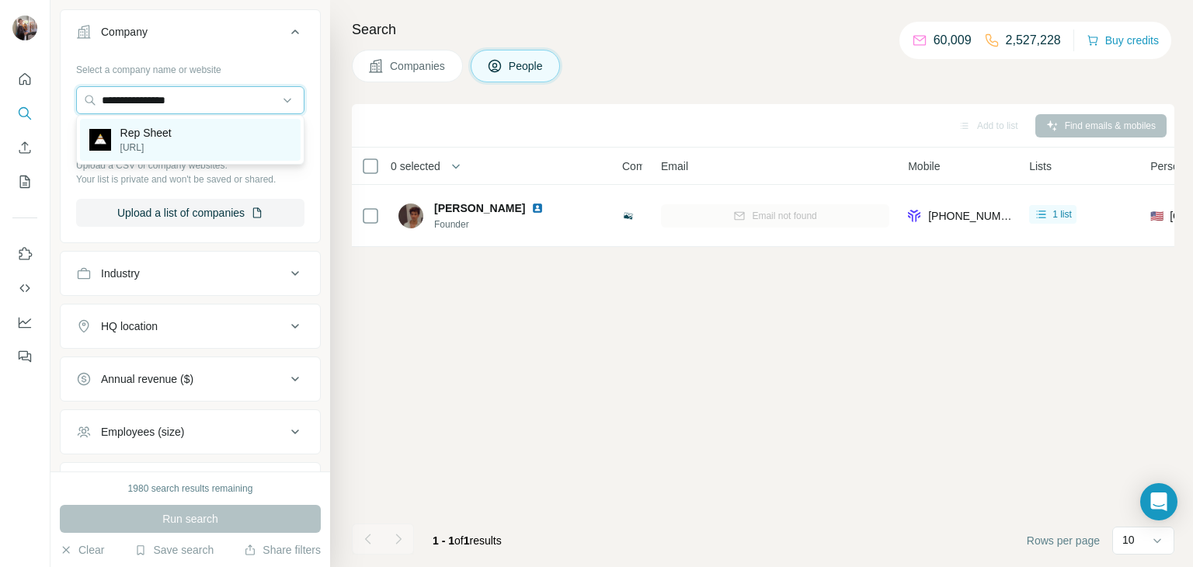
type input "**********"
click at [142, 141] on p "[URL]" at bounding box center [145, 148] width 51 height 14
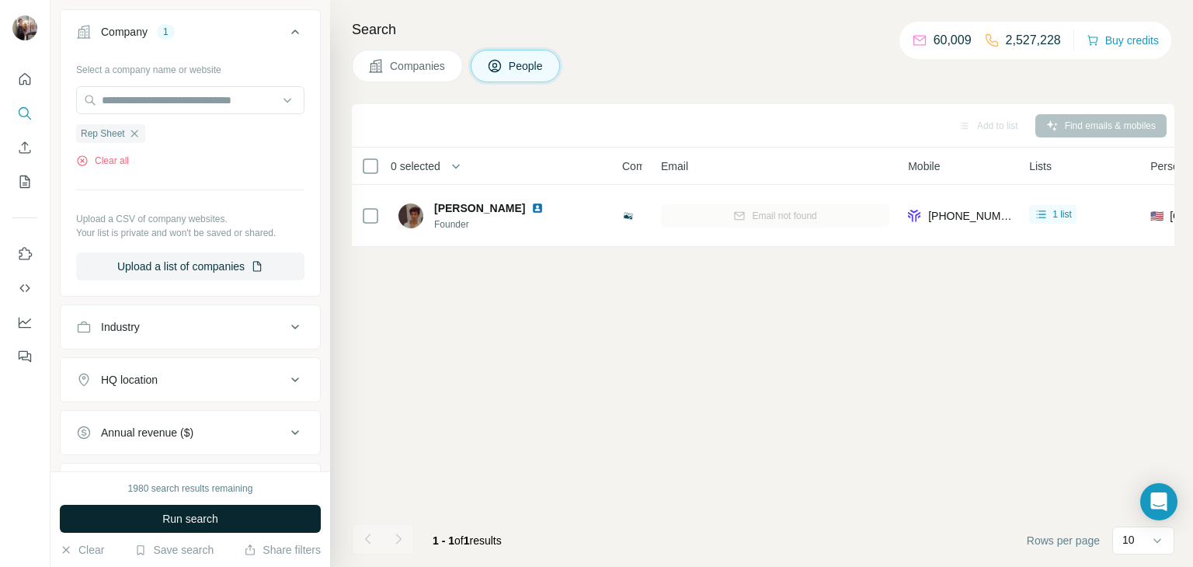
click at [210, 518] on span "Run search" at bounding box center [190, 519] width 56 height 16
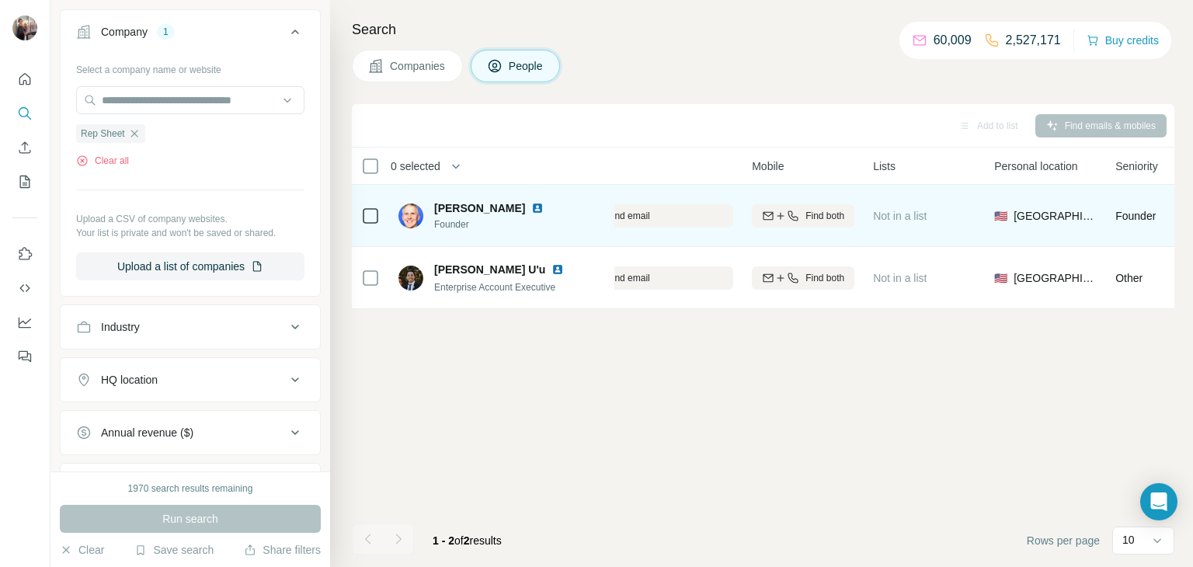
scroll to position [0, 155]
click at [824, 211] on span "Find both" at bounding box center [825, 216] width 39 height 14
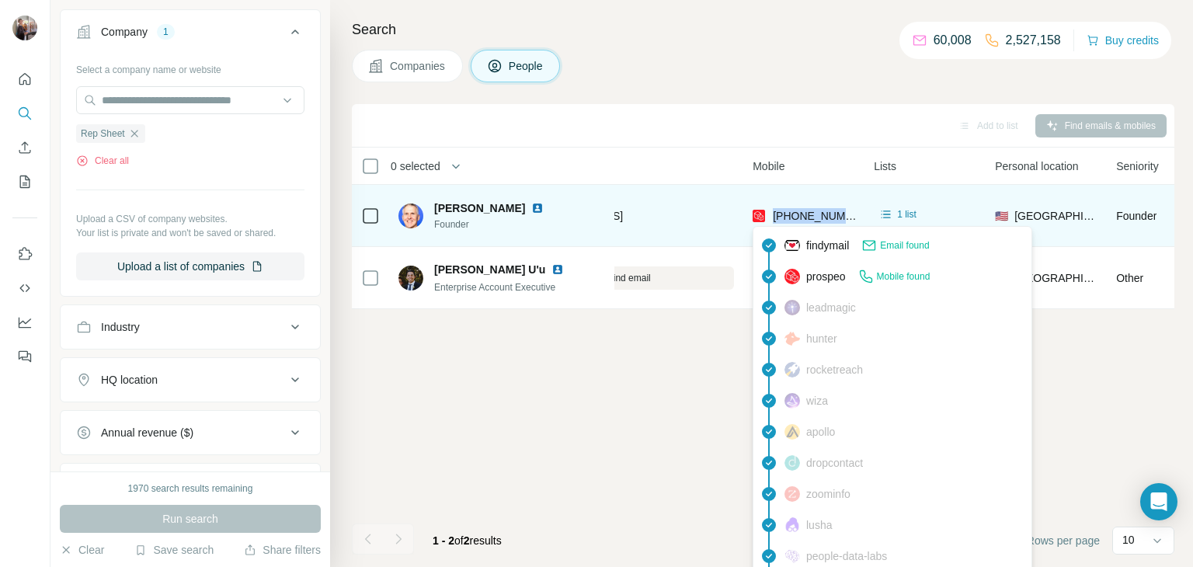
drag, startPoint x: 853, startPoint y: 212, endPoint x: 770, endPoint y: 214, distance: 83.1
click at [770, 214] on div "[PHONE_NUMBER]" at bounding box center [803, 215] width 102 height 43
copy span "[PHONE_NUMBER]"
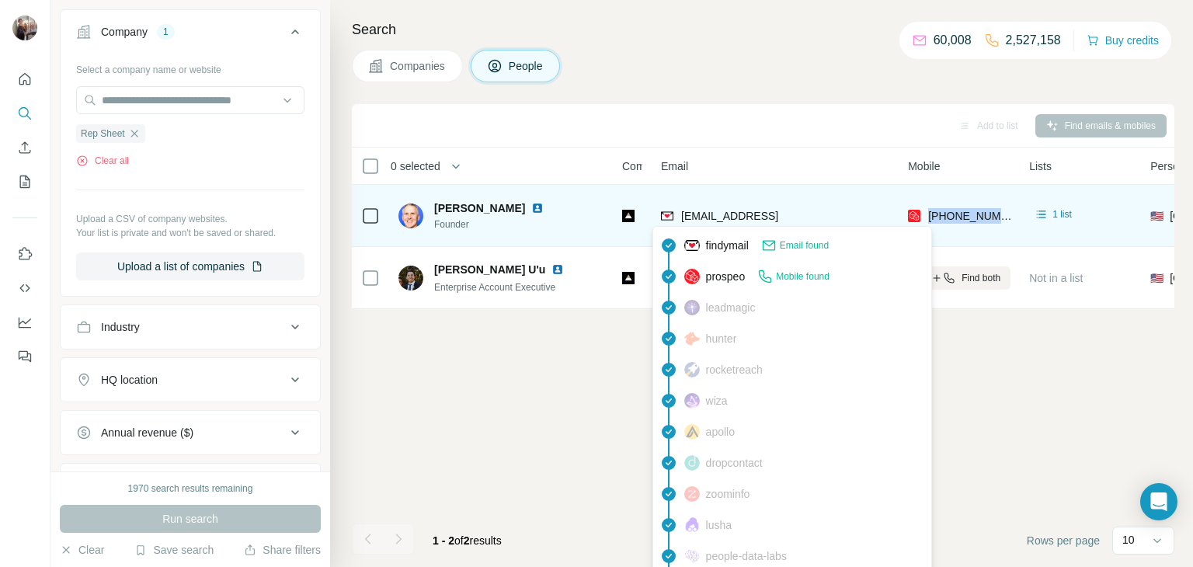
scroll to position [0, 0]
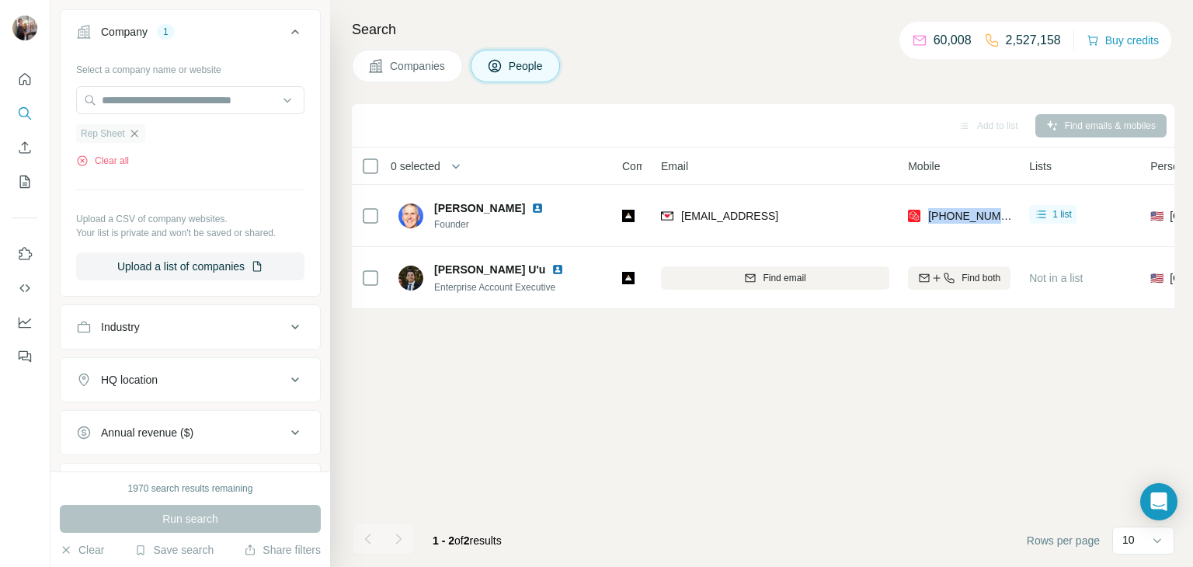
click at [133, 130] on icon "button" at bounding box center [133, 133] width 7 height 7
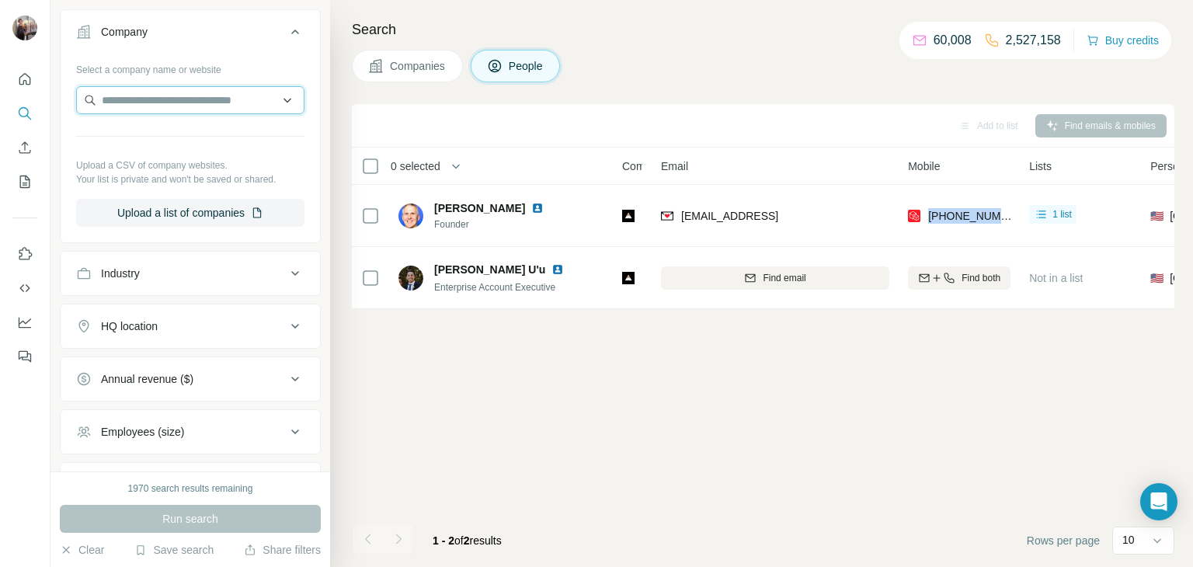
click at [129, 96] on input "text" at bounding box center [190, 100] width 228 height 28
paste input "**********"
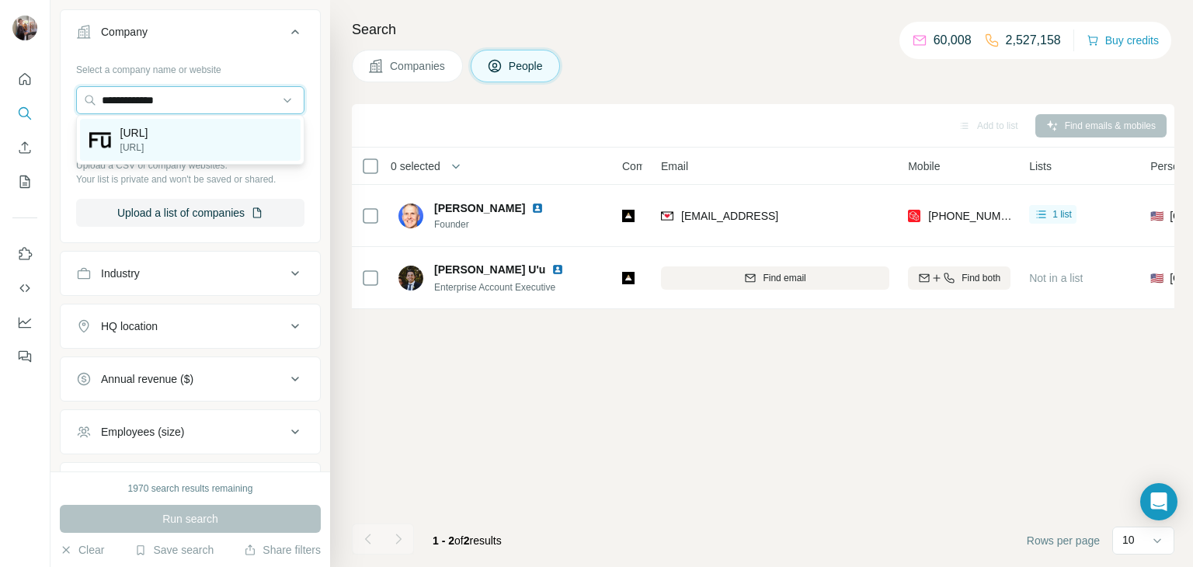
type input "**********"
click at [148, 149] on p "[URL]" at bounding box center [134, 148] width 28 height 14
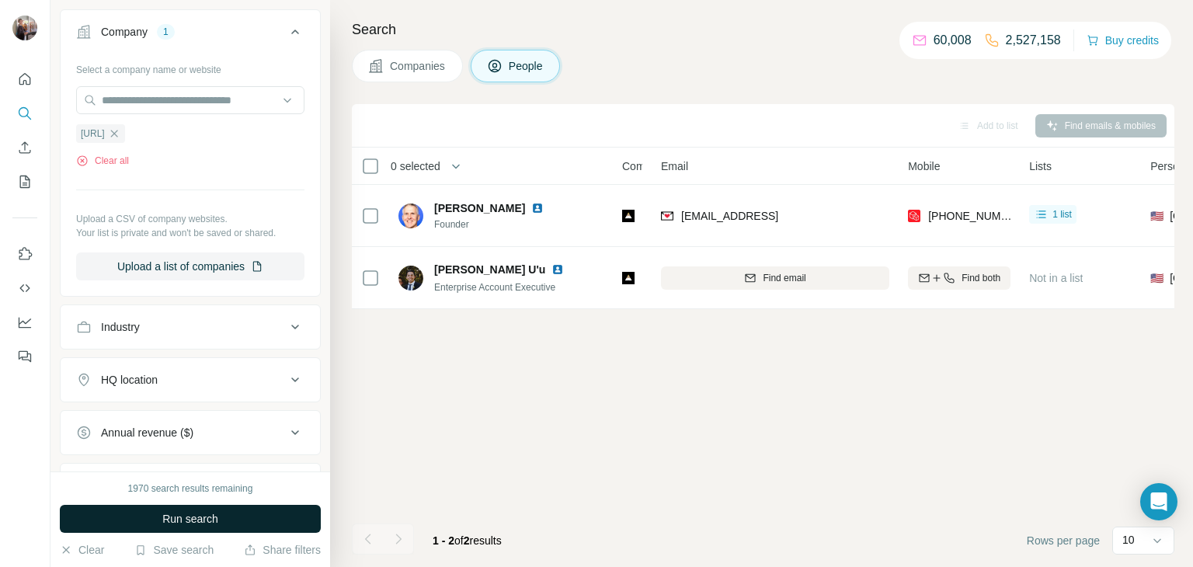
click at [212, 523] on span "Run search" at bounding box center [190, 519] width 56 height 16
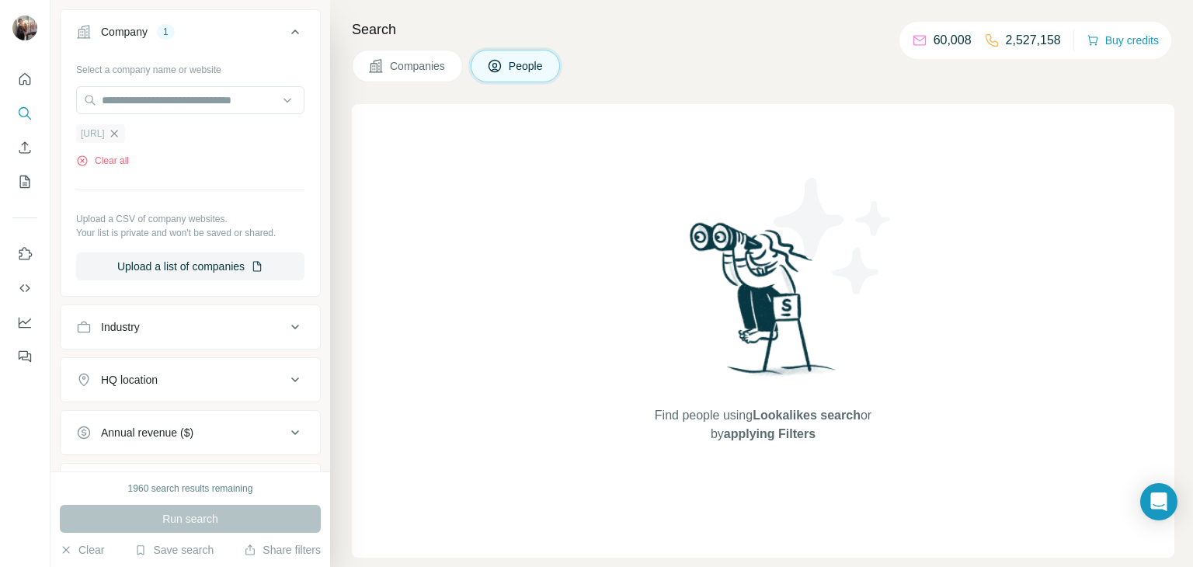
click at [120, 130] on icon "button" at bounding box center [114, 133] width 12 height 12
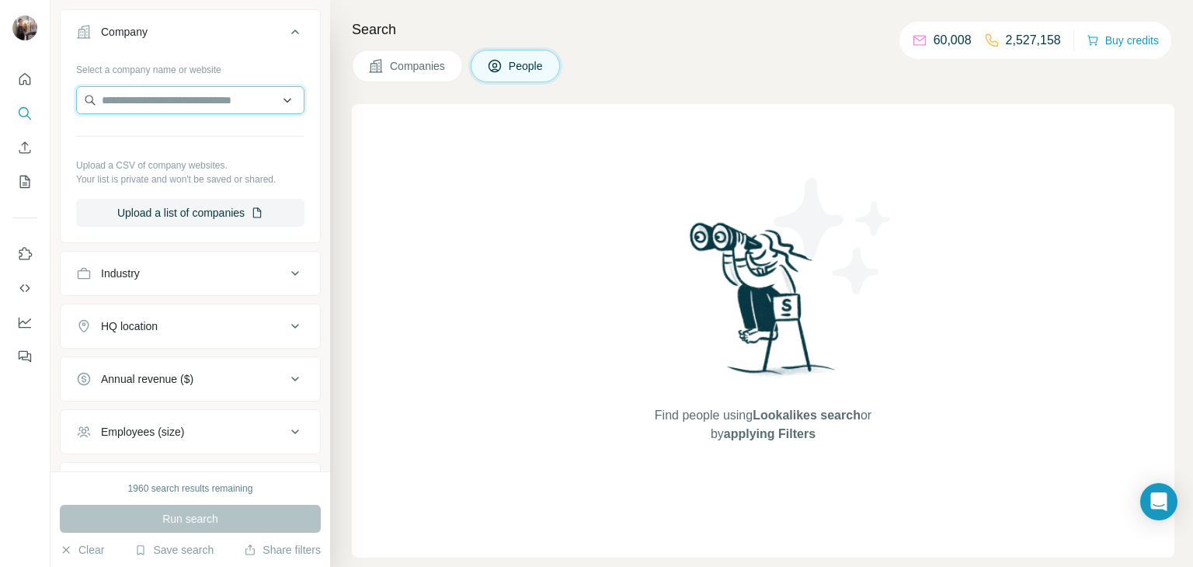
click at [137, 100] on input "text" at bounding box center [190, 100] width 228 height 28
paste input "**********"
drag, startPoint x: 174, startPoint y: 107, endPoint x: 26, endPoint y: 89, distance: 149.5
click at [26, 89] on div "**********" at bounding box center [596, 283] width 1193 height 567
paste input "**"
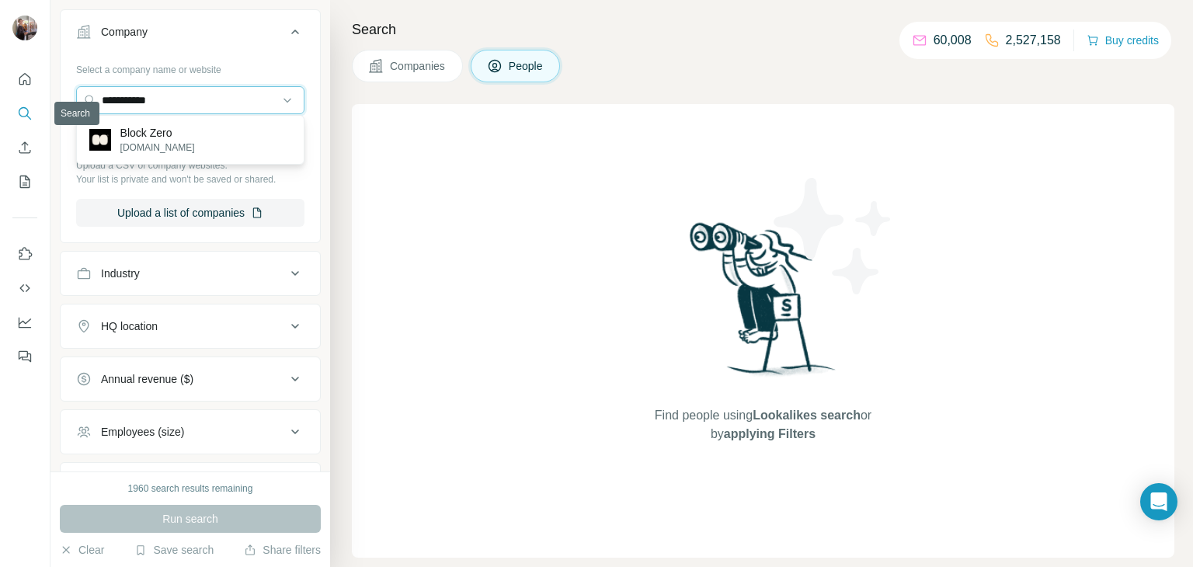
drag, startPoint x: 201, startPoint y: 99, endPoint x: 9, endPoint y: 98, distance: 191.8
click at [9, 98] on div "**********" at bounding box center [596, 283] width 1193 height 567
type input "**********"
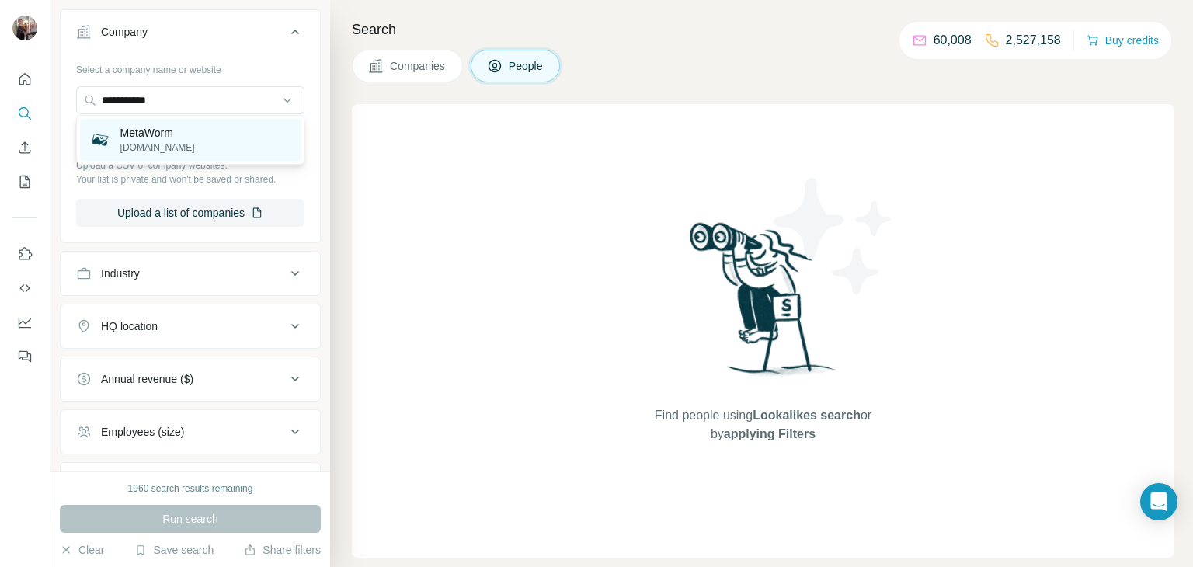
click at [208, 132] on div "MetaWorm [DOMAIN_NAME]" at bounding box center [190, 140] width 221 height 42
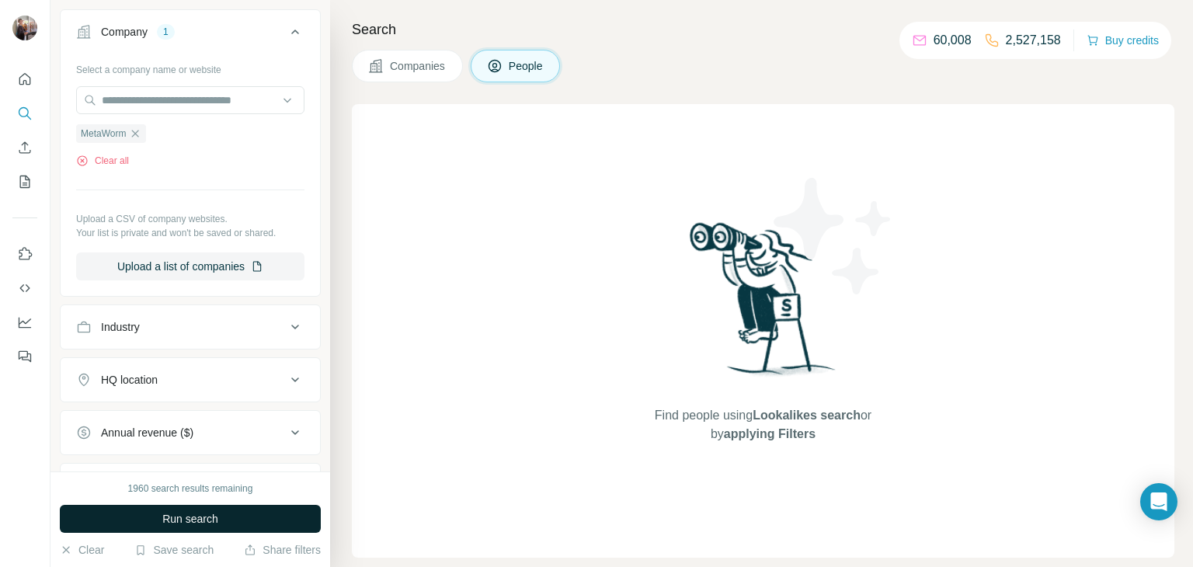
click at [191, 516] on span "Run search" at bounding box center [190, 519] width 56 height 16
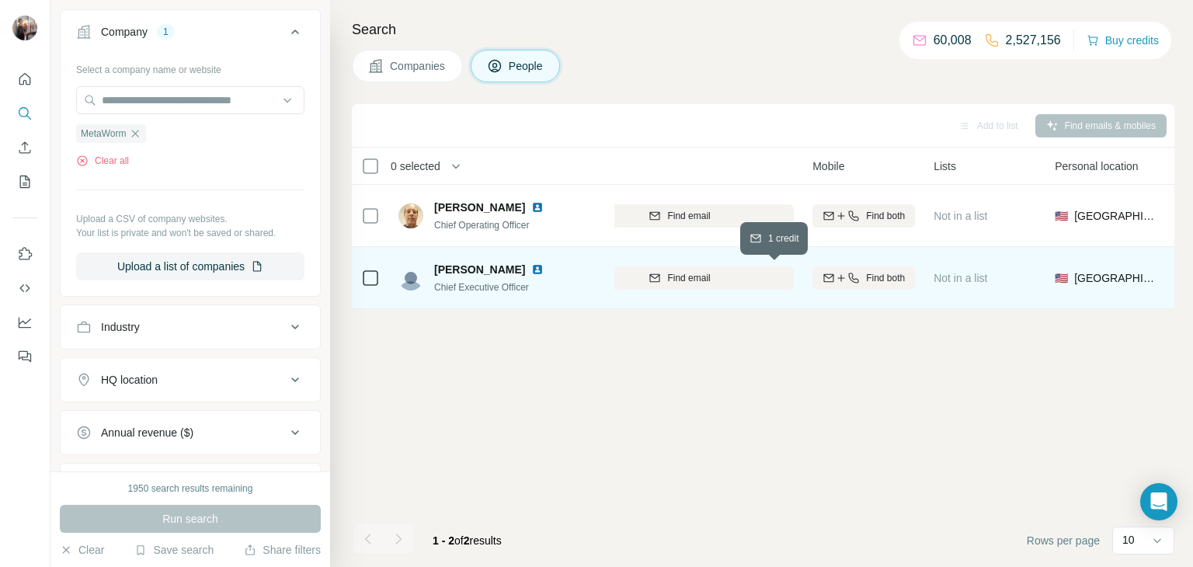
scroll to position [0, 96]
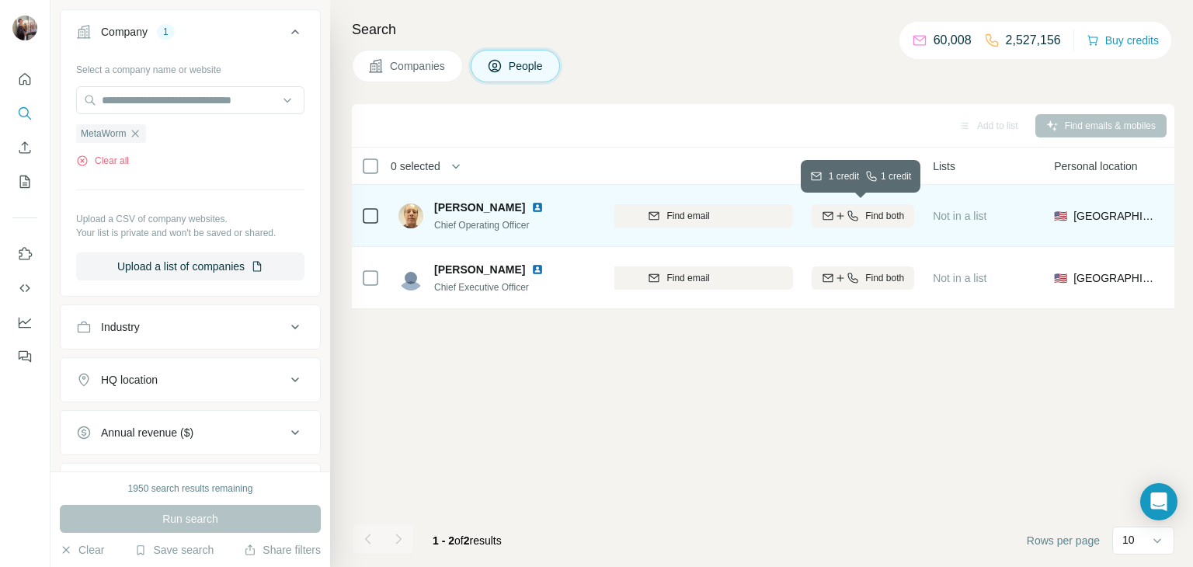
click at [860, 215] on div "Find both" at bounding box center [862, 216] width 102 height 14
